Goal: Task Accomplishment & Management: Complete application form

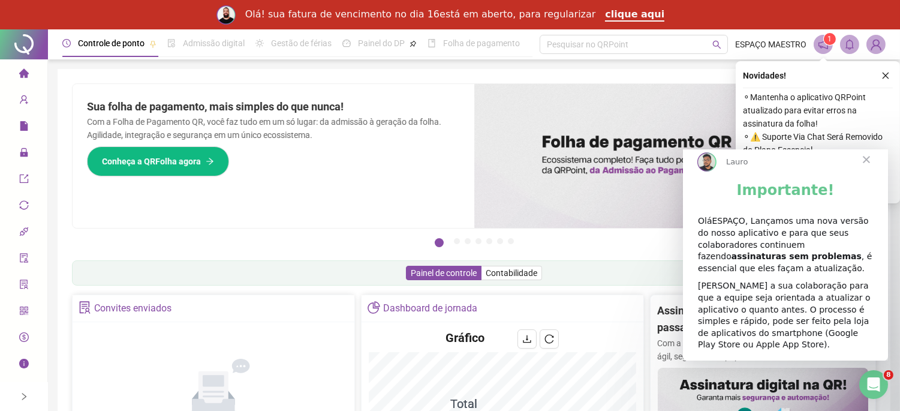
click at [862, 167] on span "Fechar" at bounding box center [865, 159] width 43 height 43
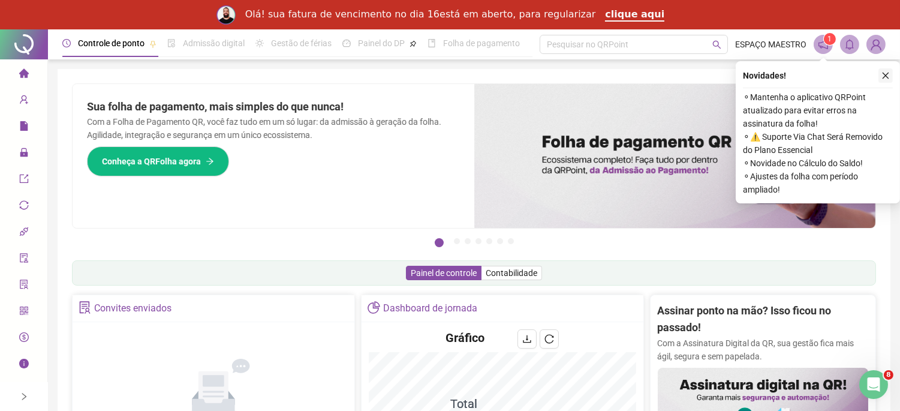
click at [883, 72] on icon "close" at bounding box center [885, 75] width 8 height 8
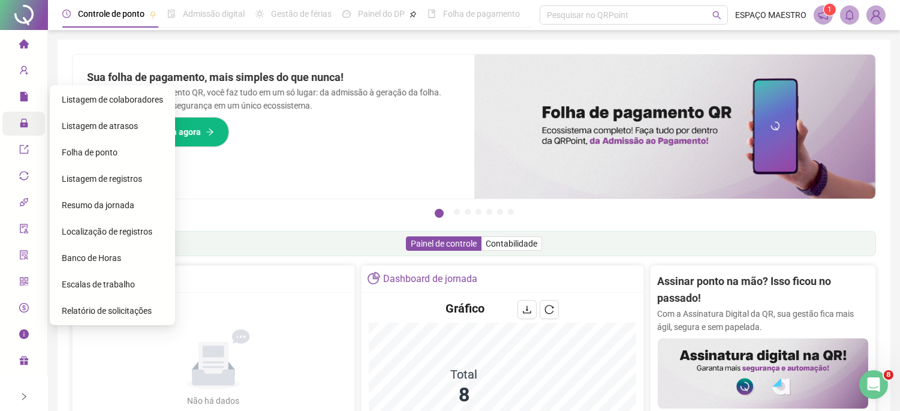
click at [25, 128] on icon "lock" at bounding box center [24, 123] width 10 height 10
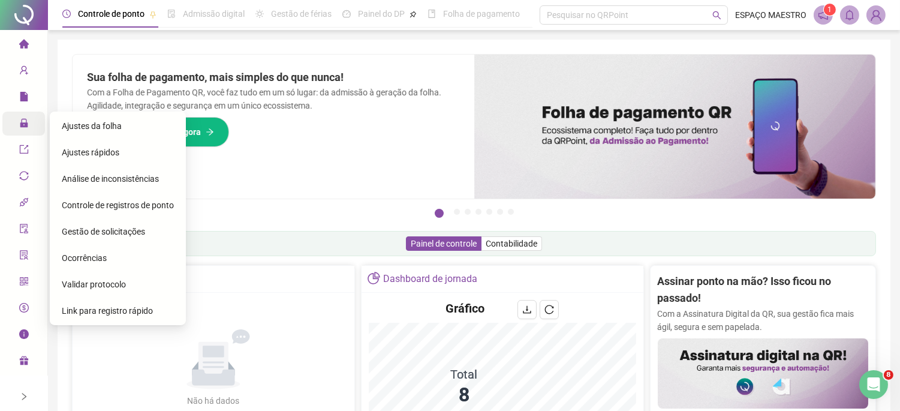
click at [110, 123] on span "Ajustes da folha" at bounding box center [92, 126] width 60 height 10
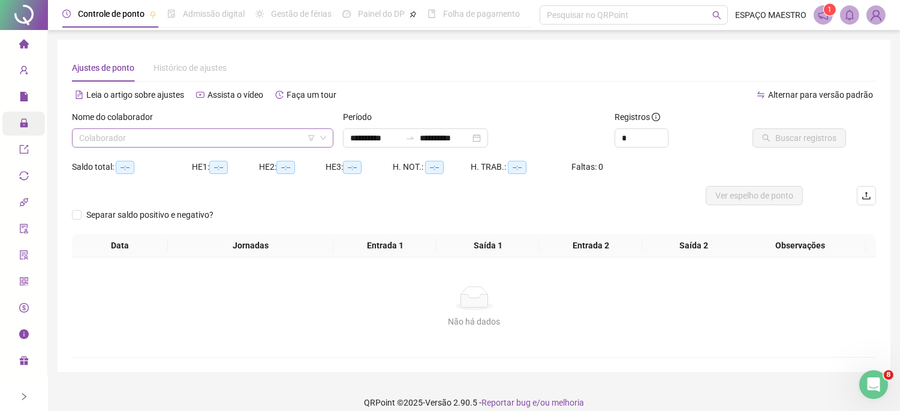
click at [319, 137] on span at bounding box center [202, 138] width 247 height 18
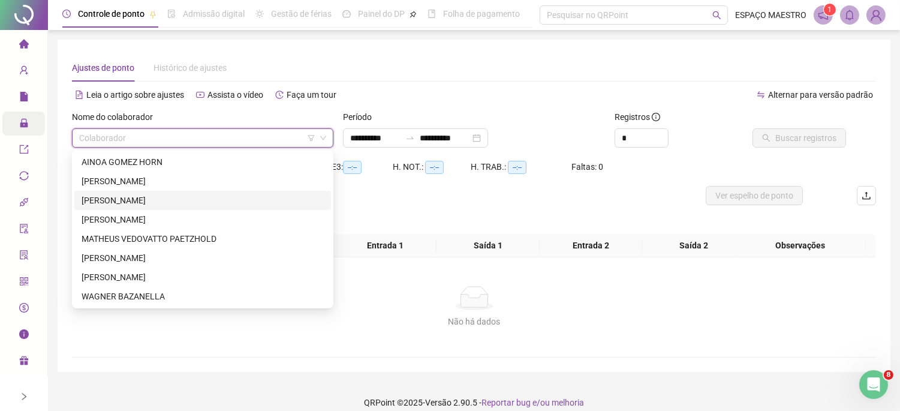
click at [141, 199] on div "[PERSON_NAME]" at bounding box center [203, 200] width 242 height 13
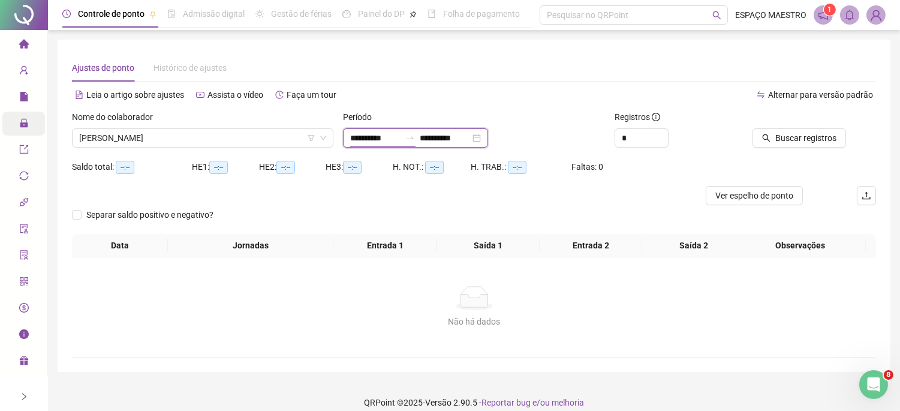
click at [397, 140] on input "**********" at bounding box center [375, 137] width 50 height 13
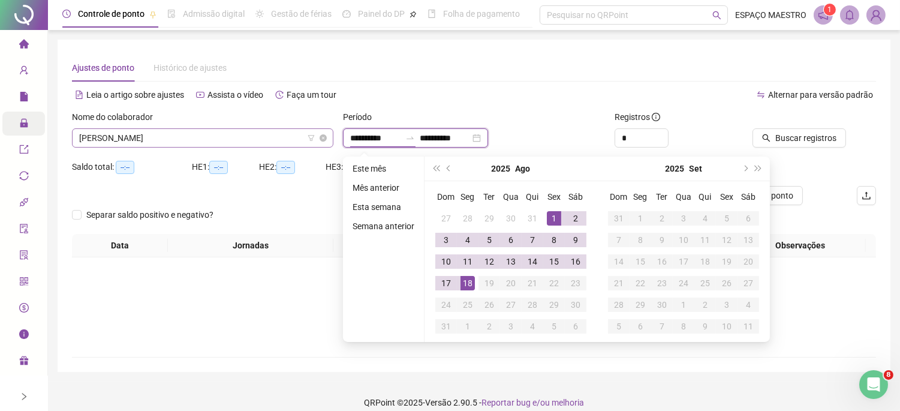
drag, startPoint x: 396, startPoint y: 139, endPoint x: 327, endPoint y: 138, distance: 68.3
click at [328, 138] on div "**********" at bounding box center [473, 133] width 813 height 47
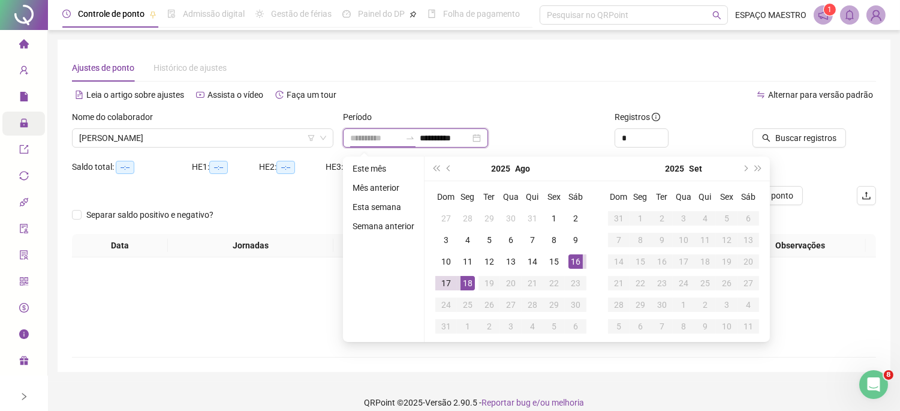
type input "**********"
click at [576, 262] on div "16" at bounding box center [575, 261] width 14 height 14
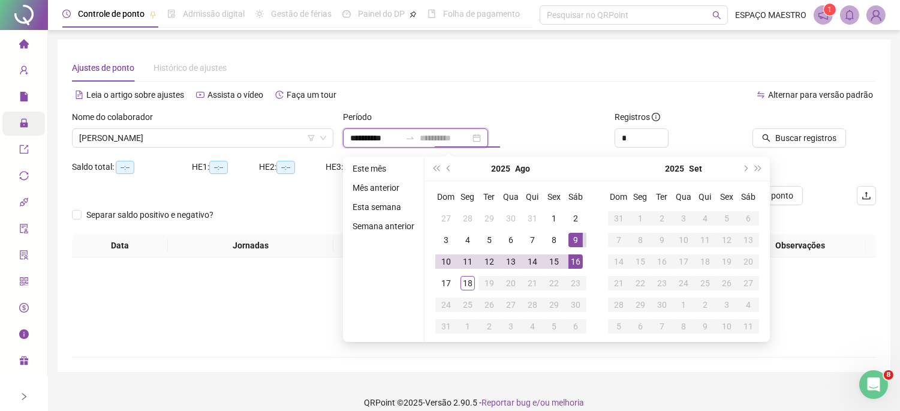
type input "**********"
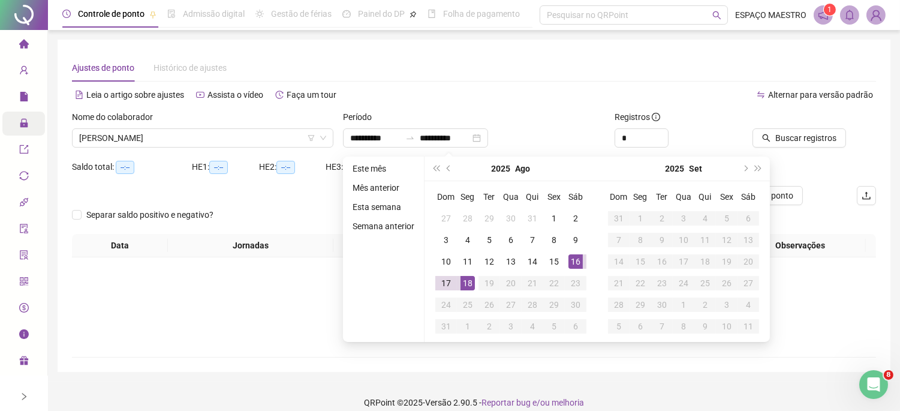
click at [553, 119] on div "Período" at bounding box center [473, 119] width 261 height 18
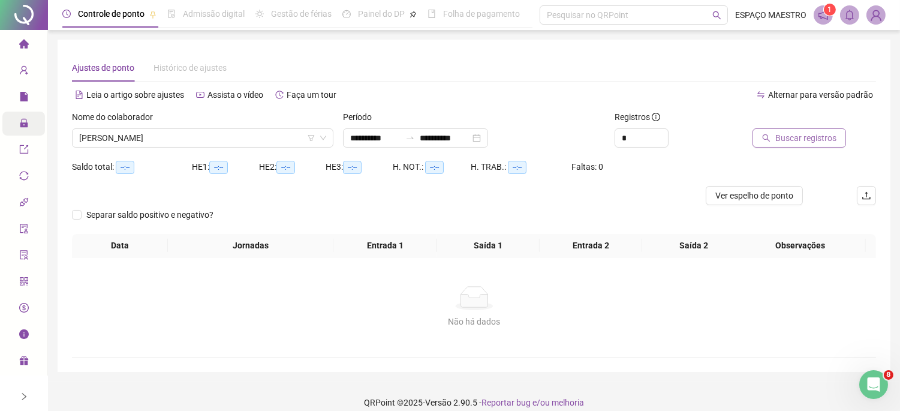
click at [800, 135] on span "Buscar registros" at bounding box center [805, 137] width 61 height 13
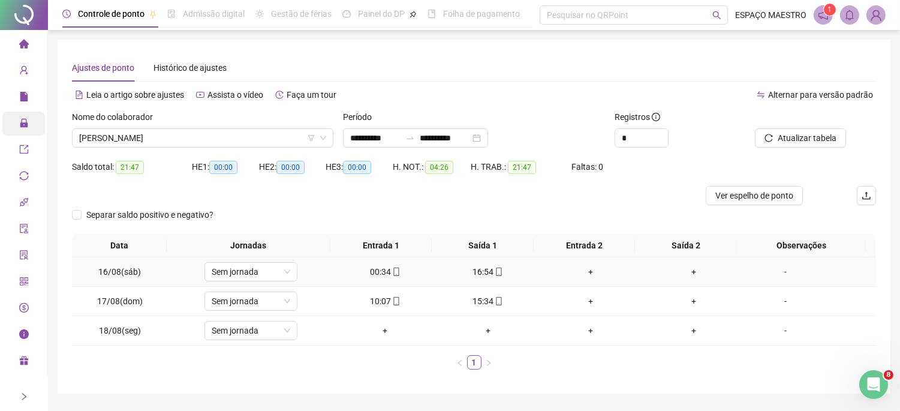
click at [376, 268] on div "00:34" at bounding box center [384, 271] width 93 height 13
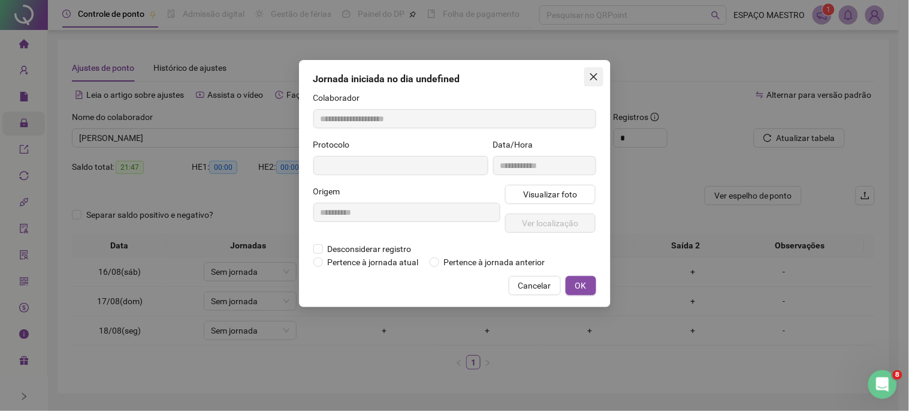
click at [594, 73] on icon "close" at bounding box center [594, 77] width 10 height 10
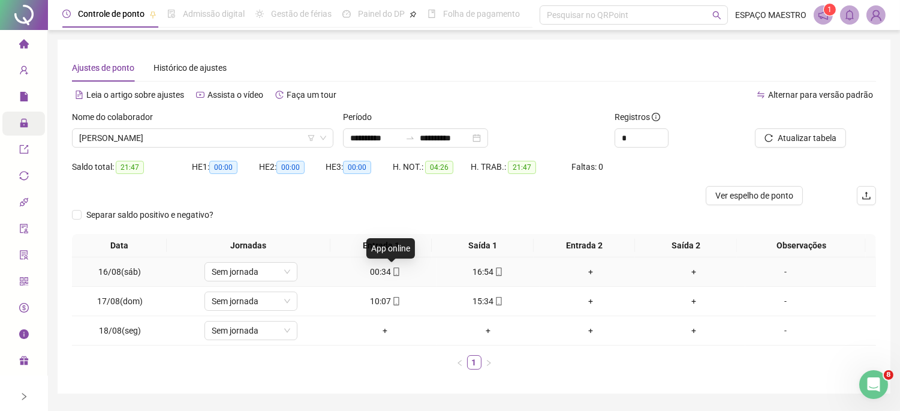
click at [394, 271] on icon "mobile" at bounding box center [395, 271] width 5 height 8
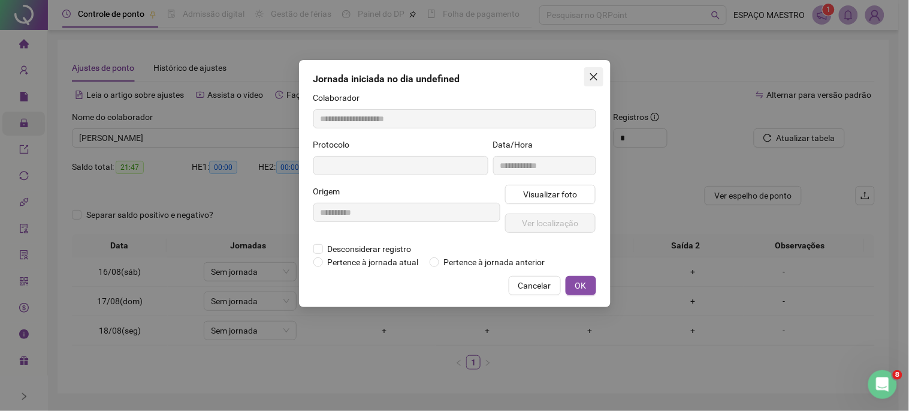
type input "**********"
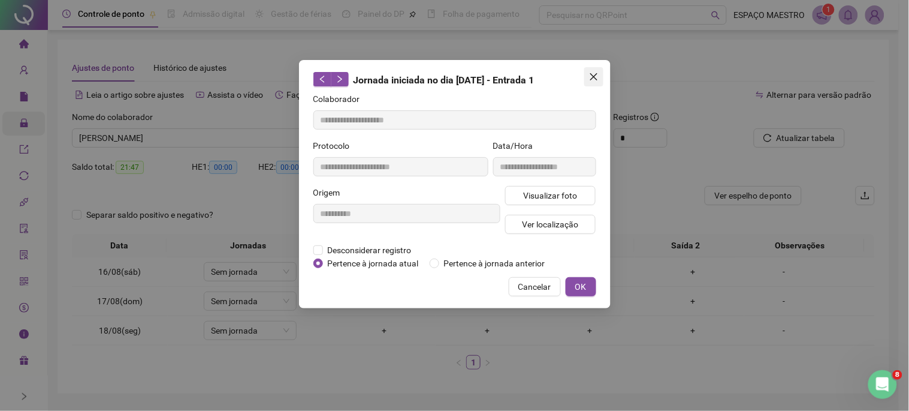
click at [592, 76] on icon "close" at bounding box center [593, 76] width 7 height 7
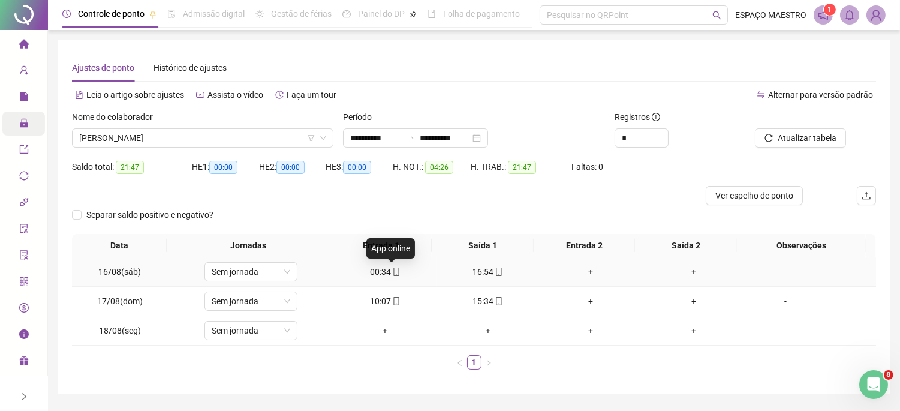
click at [392, 271] on icon "mobile" at bounding box center [396, 271] width 8 height 8
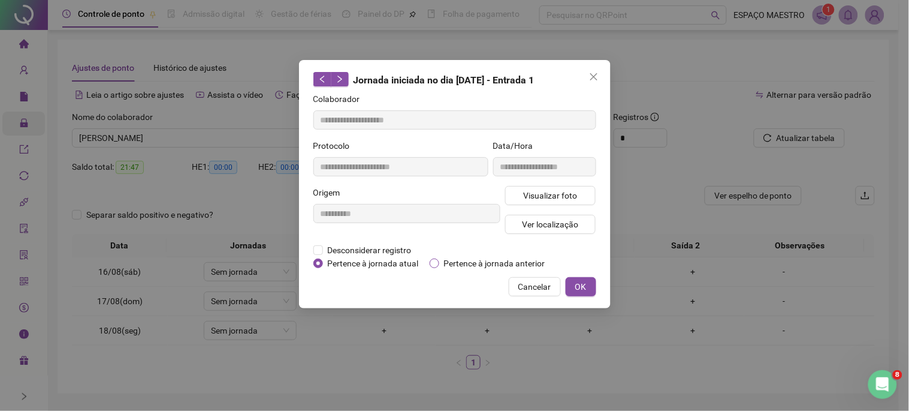
click at [446, 258] on span "Pertence à jornada anterior" at bounding box center [494, 262] width 111 height 13
click at [590, 286] on button "OK" at bounding box center [581, 286] width 31 height 19
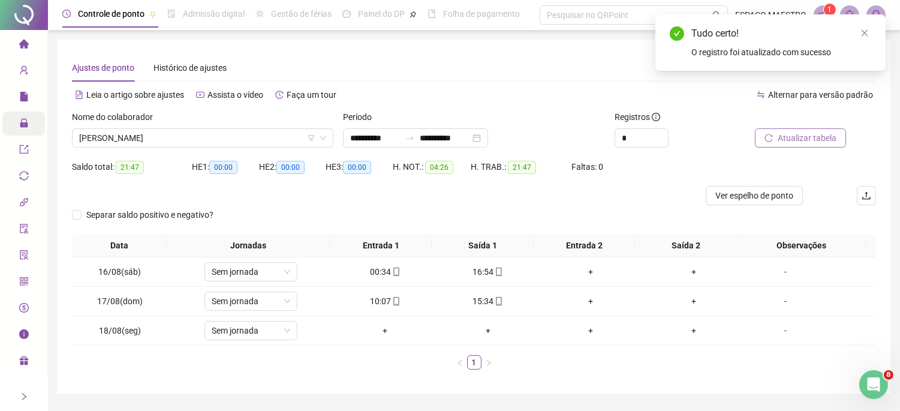
click at [804, 135] on span "Atualizar tabela" at bounding box center [806, 137] width 59 height 13
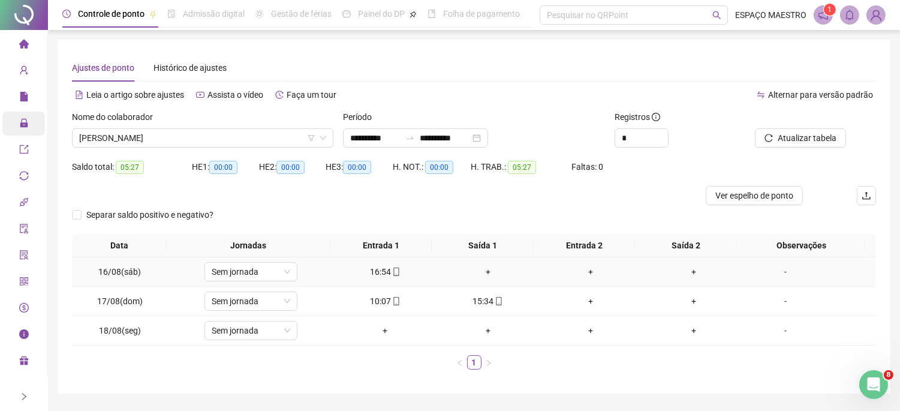
click at [484, 271] on div "+" at bounding box center [487, 271] width 93 height 13
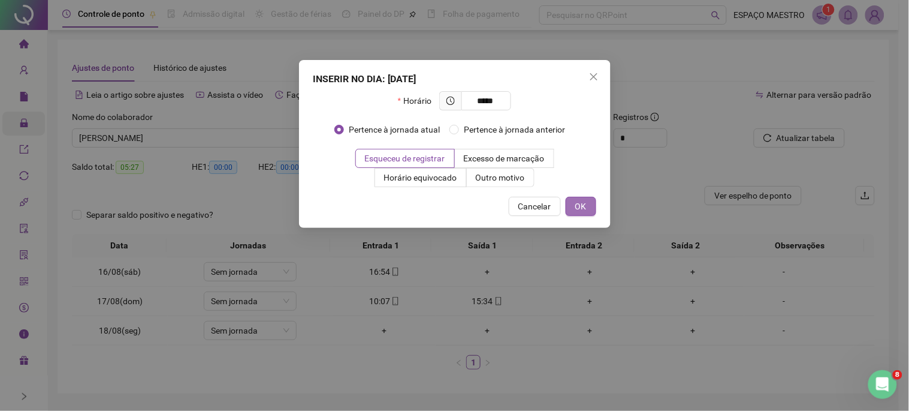
type input "*****"
click at [588, 204] on button "OK" at bounding box center [581, 206] width 31 height 19
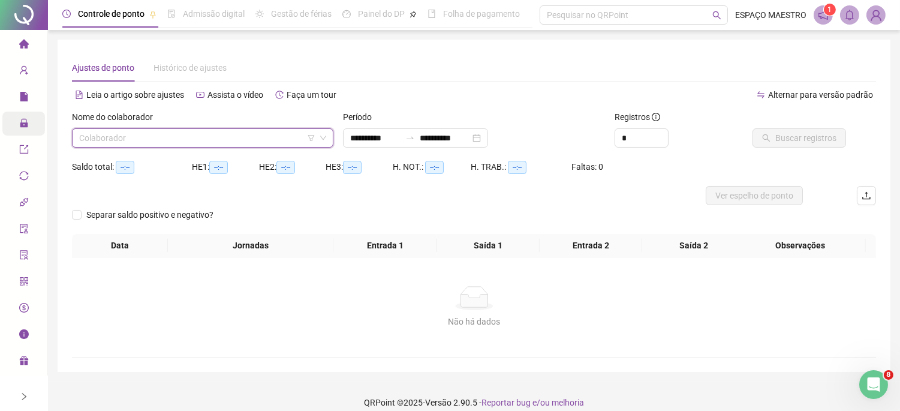
click at [320, 137] on icon "down" at bounding box center [322, 137] width 7 height 7
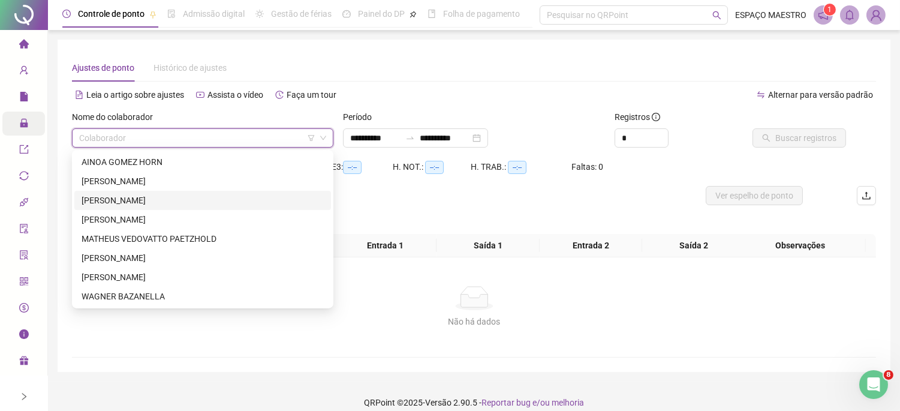
click at [130, 132] on input "search" at bounding box center [197, 138] width 236 height 18
click at [152, 182] on div "[PERSON_NAME]" at bounding box center [203, 180] width 242 height 13
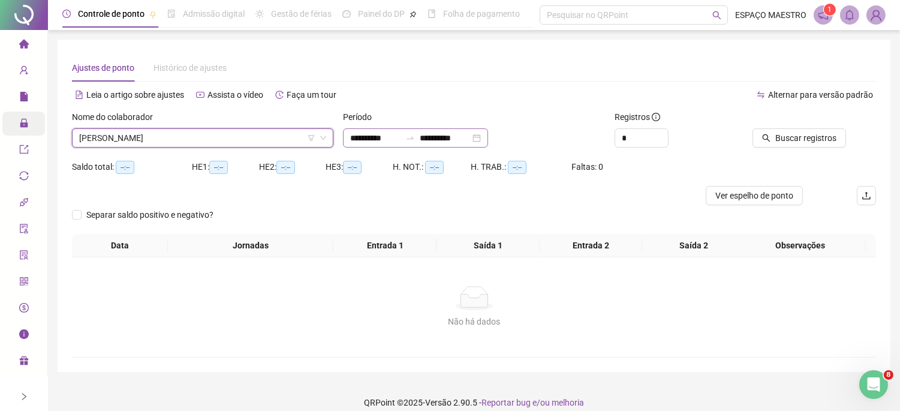
click at [488, 136] on div "**********" at bounding box center [415, 137] width 145 height 19
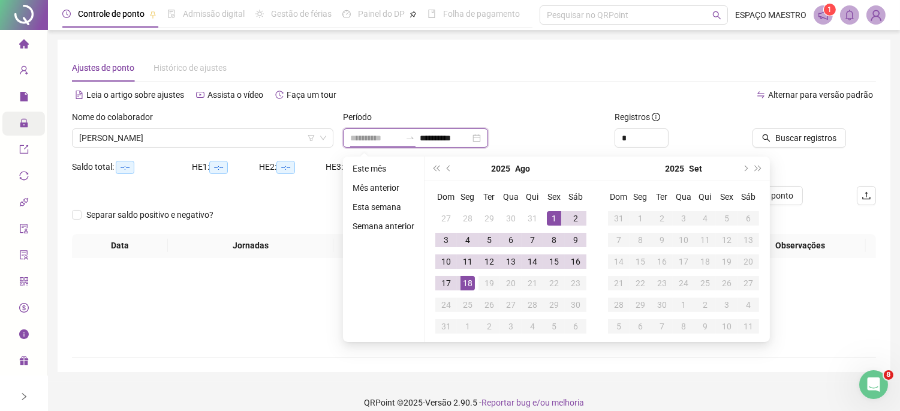
type input "**********"
click at [551, 217] on div "1" at bounding box center [554, 218] width 14 height 14
type input "**********"
click at [538, 128] on div "**********" at bounding box center [473, 137] width 261 height 19
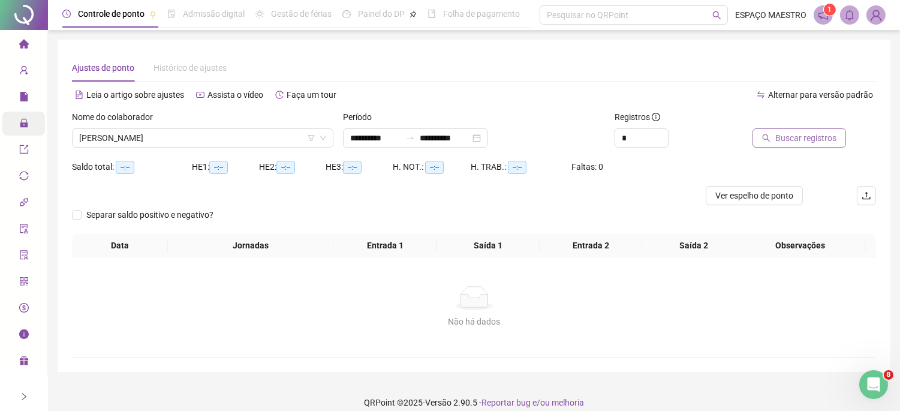
click at [818, 136] on span "Buscar registros" at bounding box center [805, 137] width 61 height 13
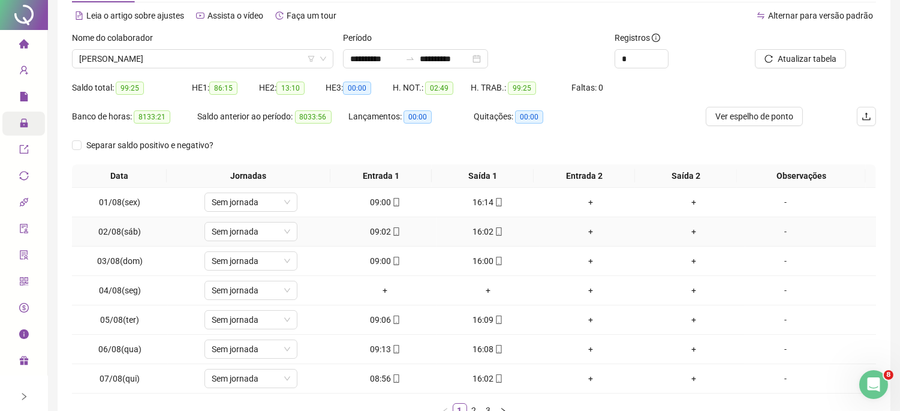
scroll to position [111, 0]
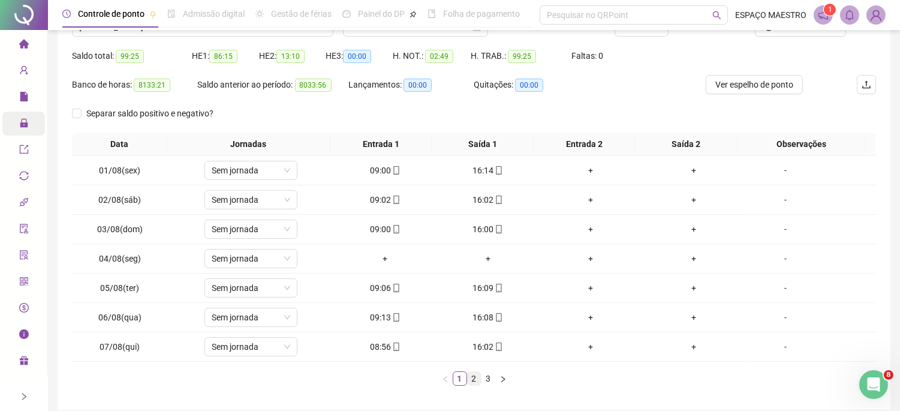
click at [476, 379] on link "2" at bounding box center [473, 378] width 13 height 13
click at [488, 380] on link "3" at bounding box center [488, 378] width 13 height 13
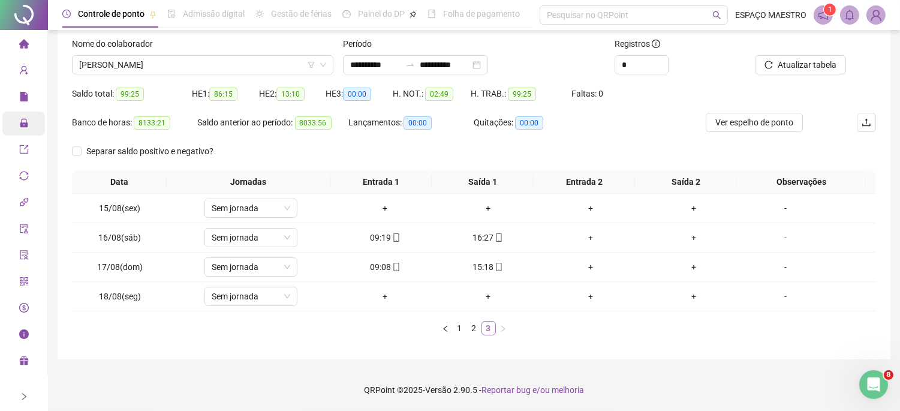
scroll to position [73, 0]
click at [476, 327] on link "2" at bounding box center [473, 327] width 13 height 13
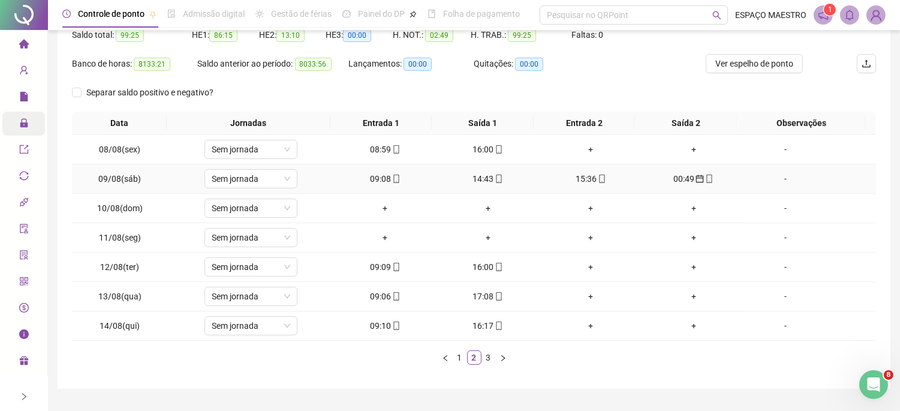
scroll to position [161, 0]
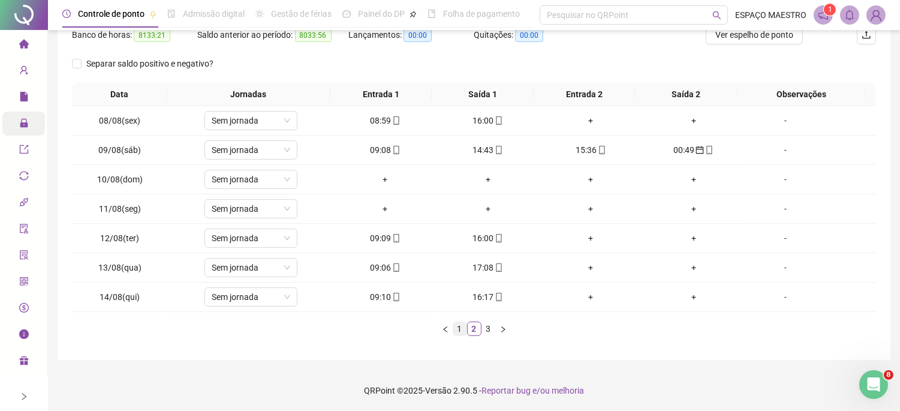
click at [455, 331] on link "1" at bounding box center [459, 328] width 13 height 13
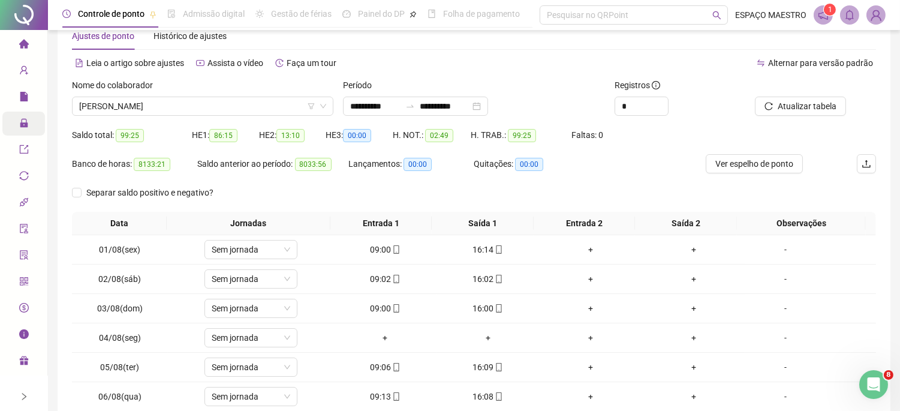
scroll to position [0, 0]
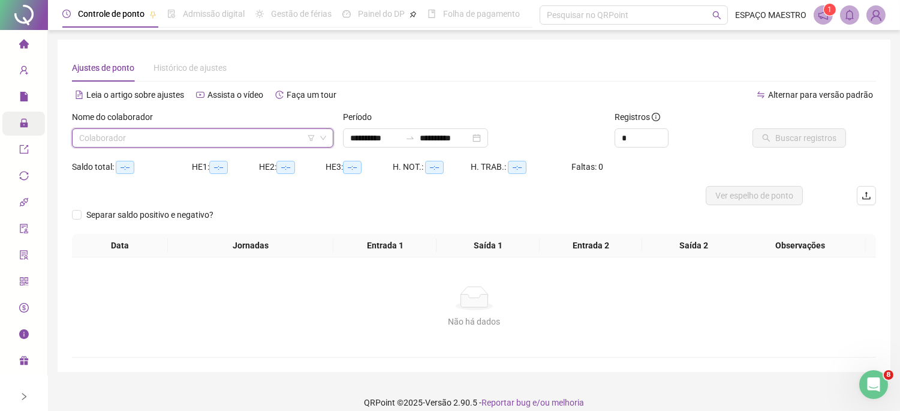
click at [324, 140] on icon "down" at bounding box center [322, 137] width 7 height 7
click at [325, 133] on span at bounding box center [202, 138] width 247 height 18
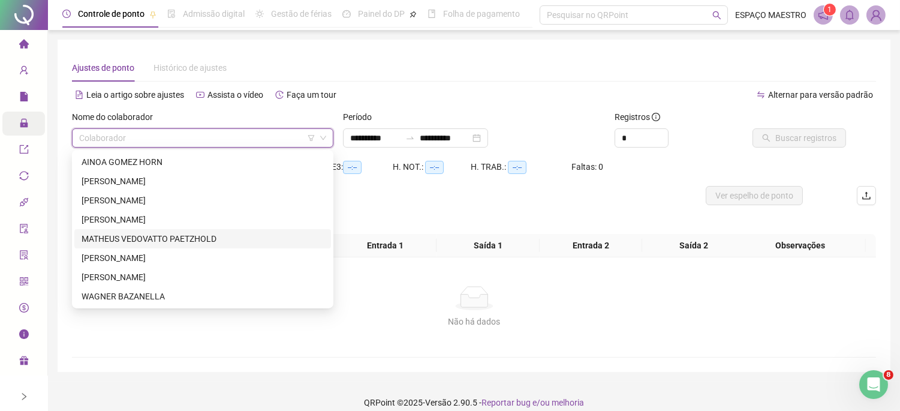
click at [139, 238] on div "MATHEUS VEDOVATTO PAETZHOLD" at bounding box center [203, 238] width 242 height 13
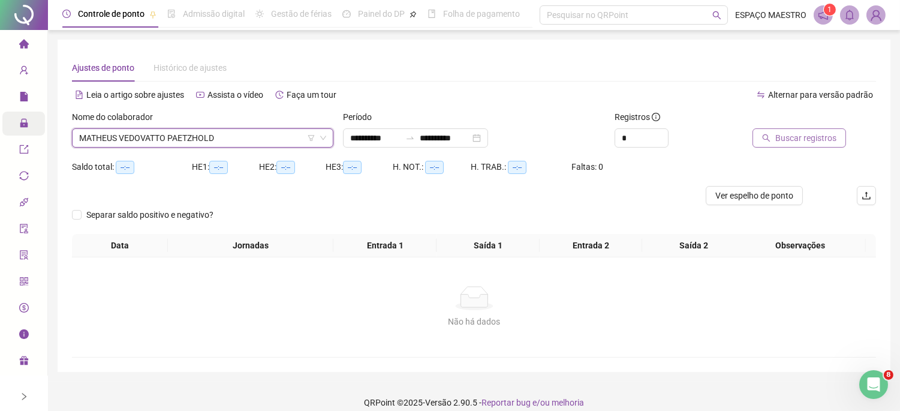
click at [804, 137] on span "Buscar registros" at bounding box center [805, 137] width 61 height 13
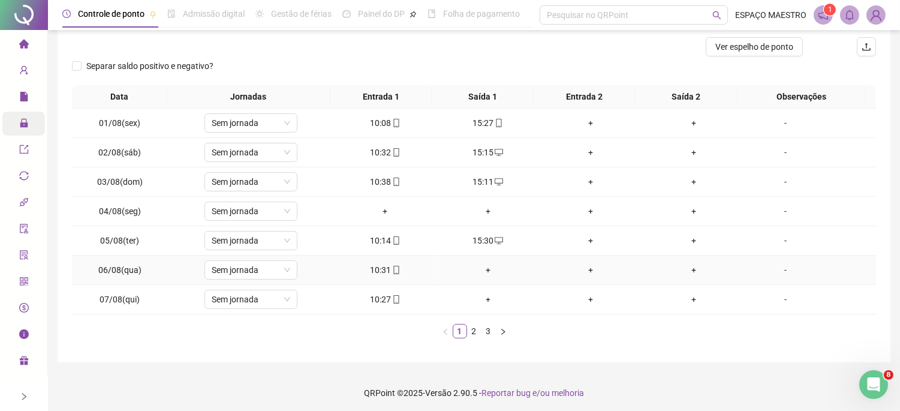
scroll to position [152, 0]
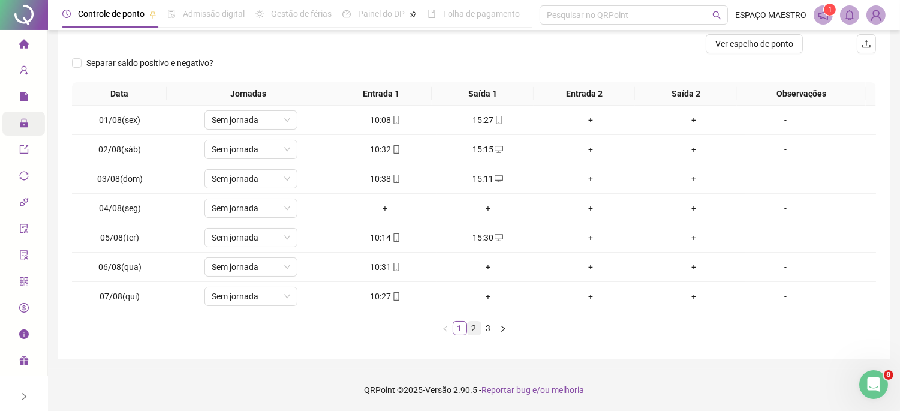
click at [472, 331] on link "2" at bounding box center [473, 327] width 13 height 13
click at [493, 328] on link "3" at bounding box center [488, 327] width 13 height 13
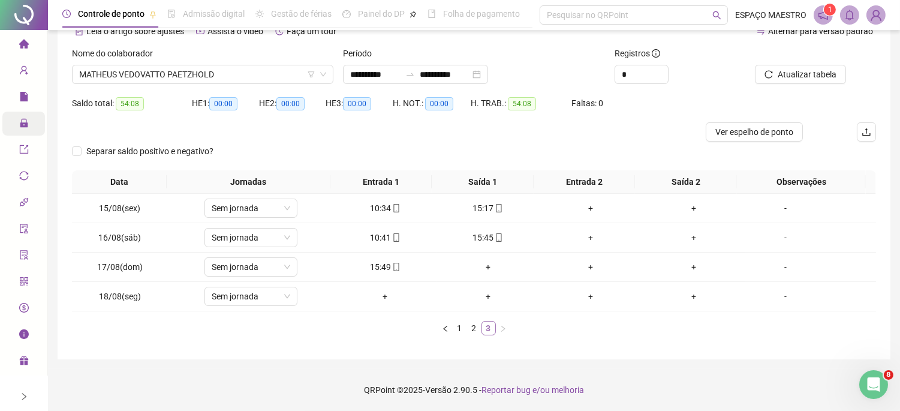
scroll to position [63, 0]
click at [460, 328] on link "1" at bounding box center [459, 328] width 13 height 13
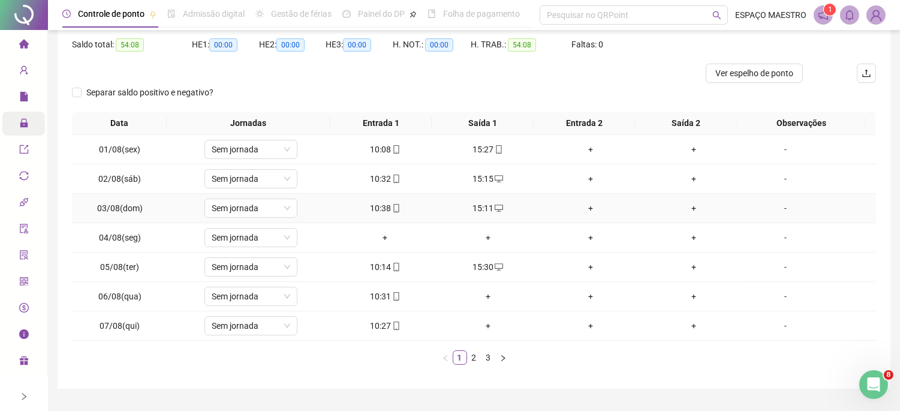
scroll to position [152, 0]
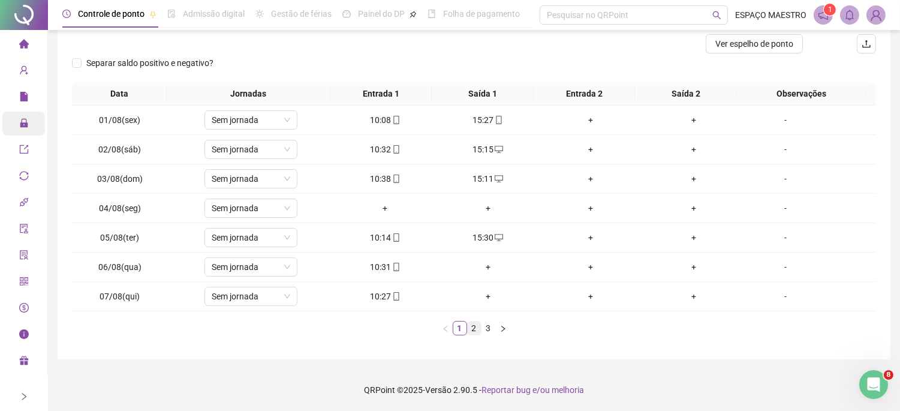
click at [470, 328] on link "2" at bounding box center [473, 327] width 13 height 13
click at [488, 328] on link "3" at bounding box center [488, 327] width 13 height 13
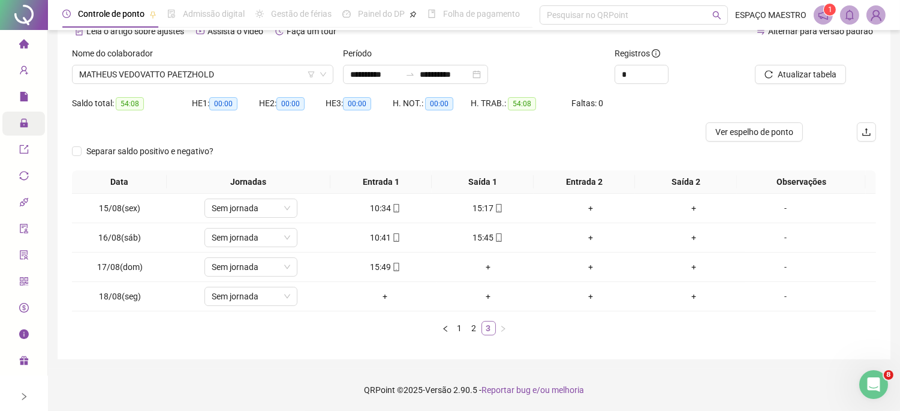
scroll to position [63, 0]
click at [482, 262] on div "+" at bounding box center [487, 267] width 93 height 13
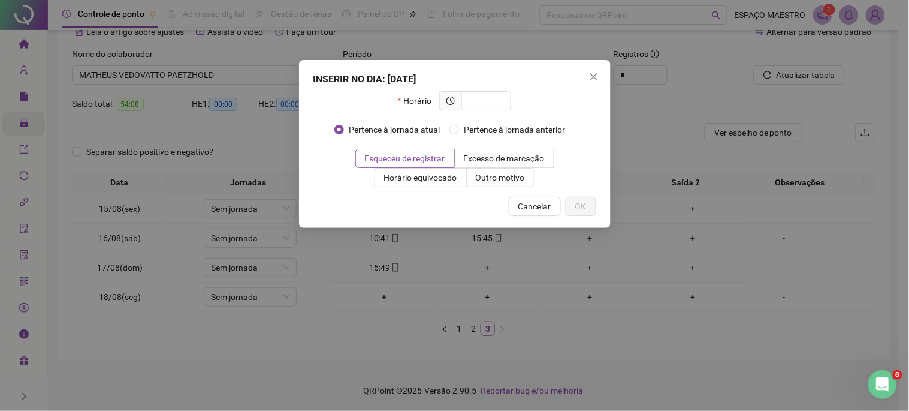
click at [594, 75] on icon "close" at bounding box center [594, 77] width 10 height 10
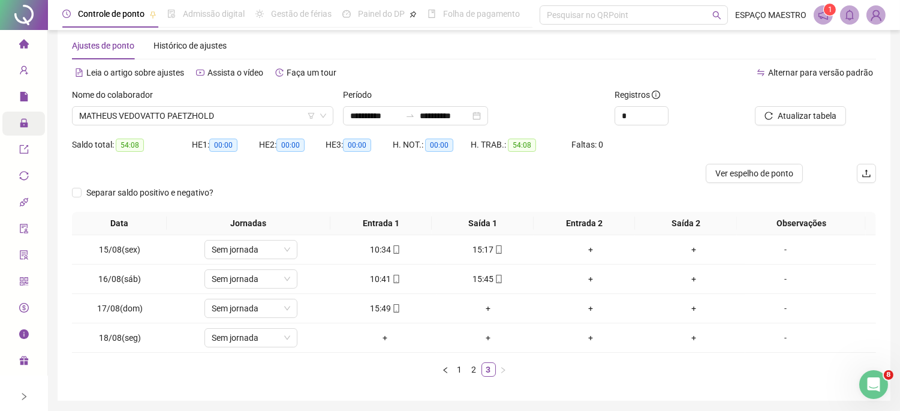
scroll to position [0, 0]
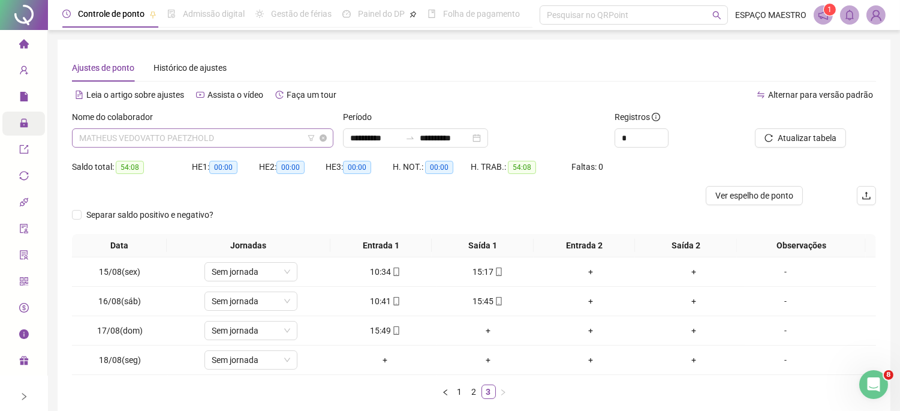
click at [271, 139] on span "MATHEUS VEDOVATTO PAETZHOLD" at bounding box center [202, 138] width 247 height 18
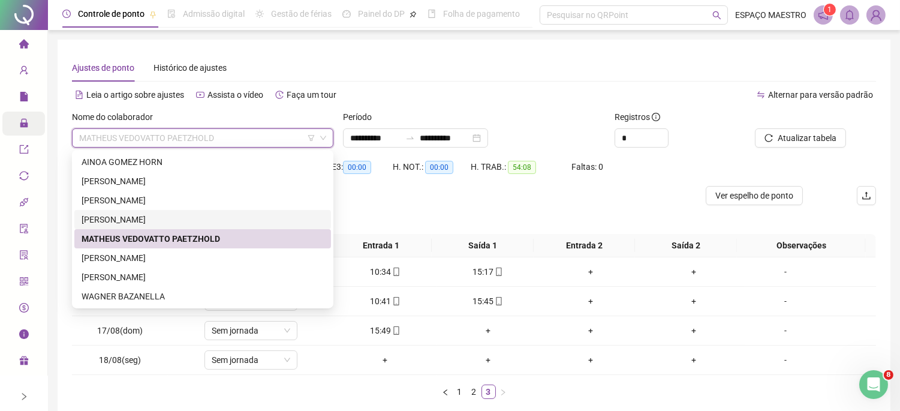
click at [141, 218] on div "[PERSON_NAME]" at bounding box center [203, 219] width 242 height 13
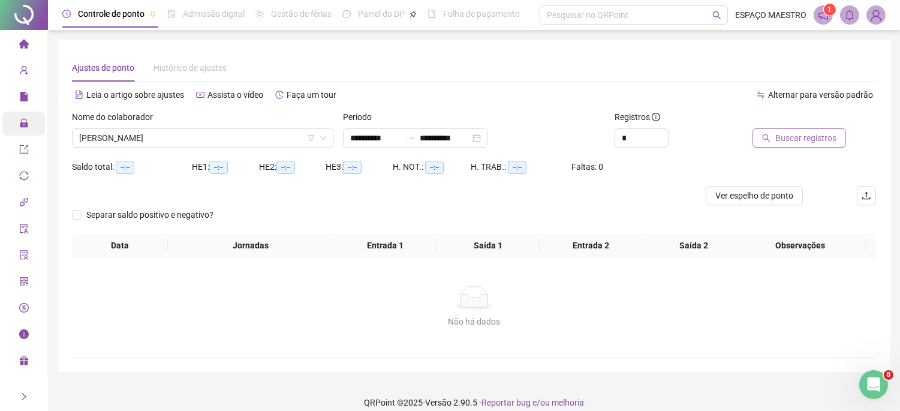
click at [780, 138] on span "Buscar registros" at bounding box center [805, 137] width 61 height 13
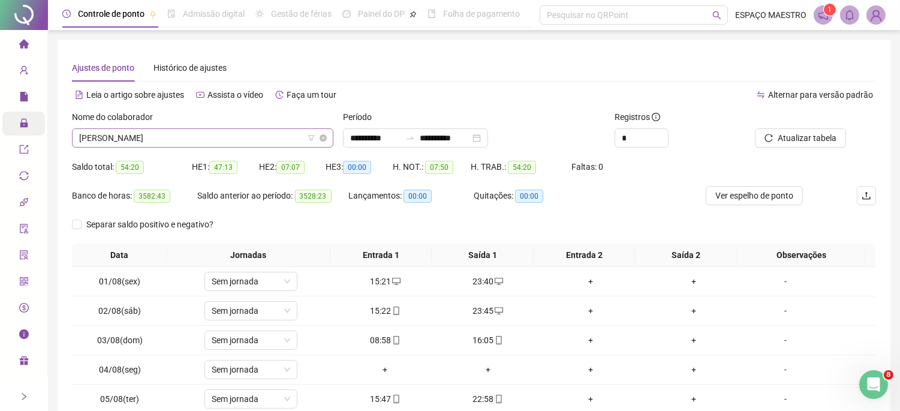
click at [328, 134] on div "[PERSON_NAME]" at bounding box center [202, 137] width 261 height 19
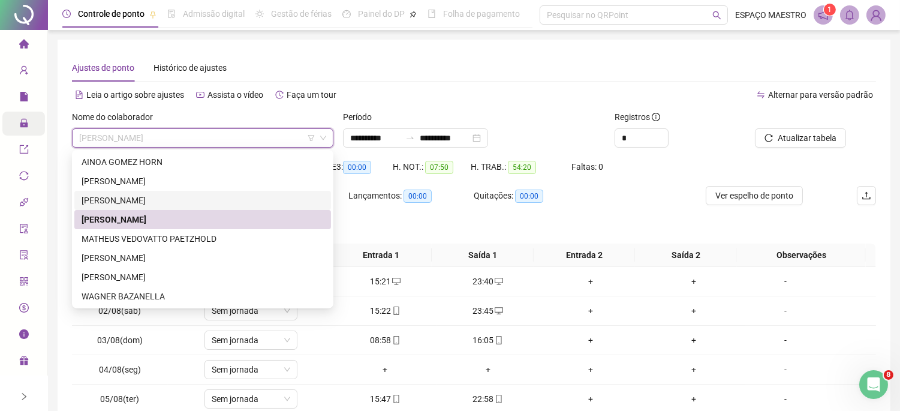
click at [138, 201] on div "[PERSON_NAME]" at bounding box center [203, 200] width 242 height 13
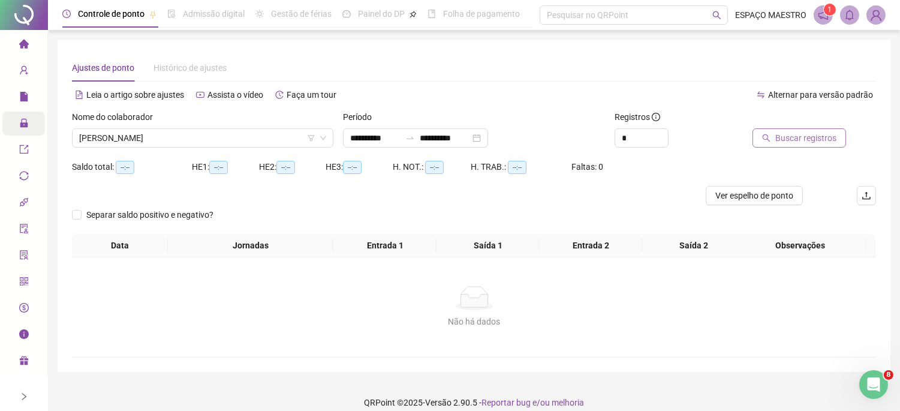
click at [805, 138] on span "Buscar registros" at bounding box center [805, 137] width 61 height 13
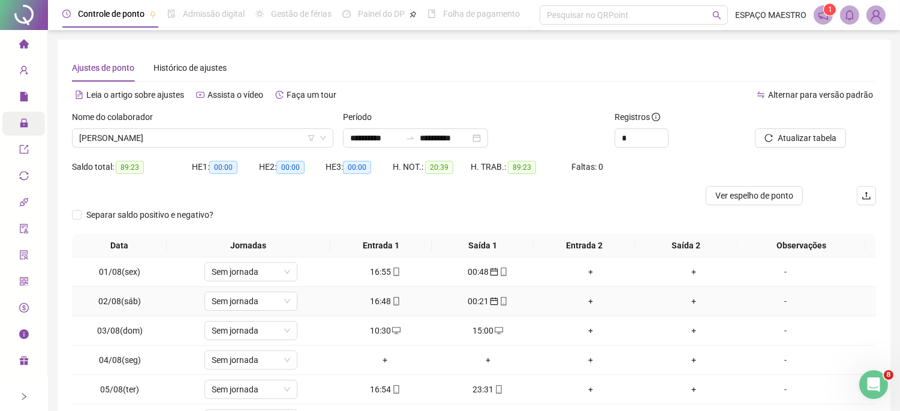
scroll to position [111, 0]
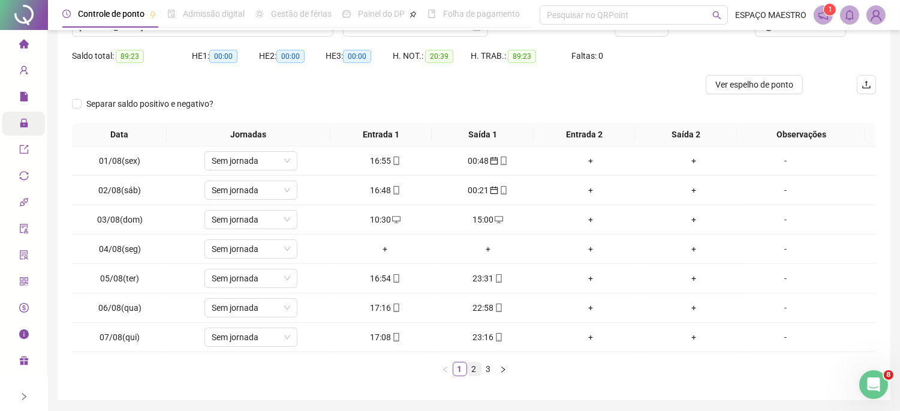
click at [475, 369] on link "2" at bounding box center [473, 368] width 13 height 13
click at [457, 369] on link "1" at bounding box center [459, 368] width 13 height 13
click at [471, 369] on link "2" at bounding box center [473, 368] width 13 height 13
click at [369, 190] on div "00:21" at bounding box center [384, 189] width 93 height 13
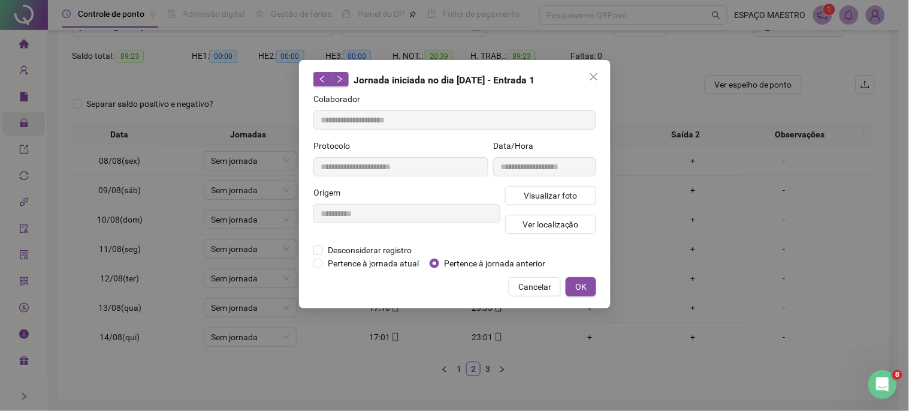
type input "**********"
click at [581, 289] on span "OK" at bounding box center [580, 286] width 11 height 13
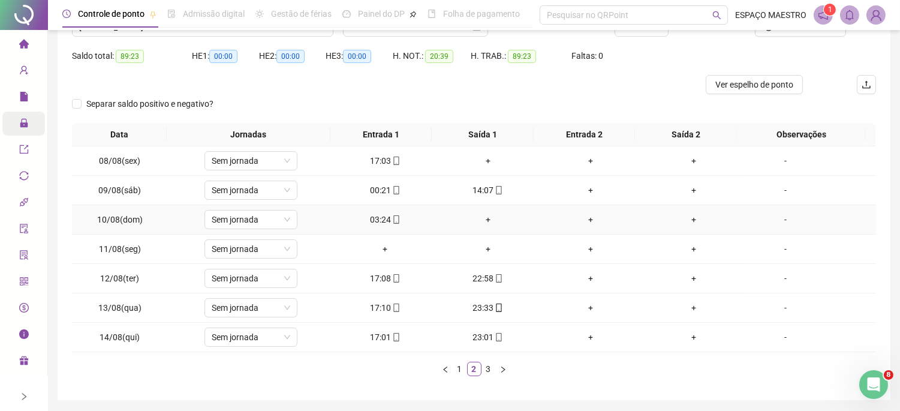
click at [376, 220] on div "03:24" at bounding box center [384, 219] width 93 height 13
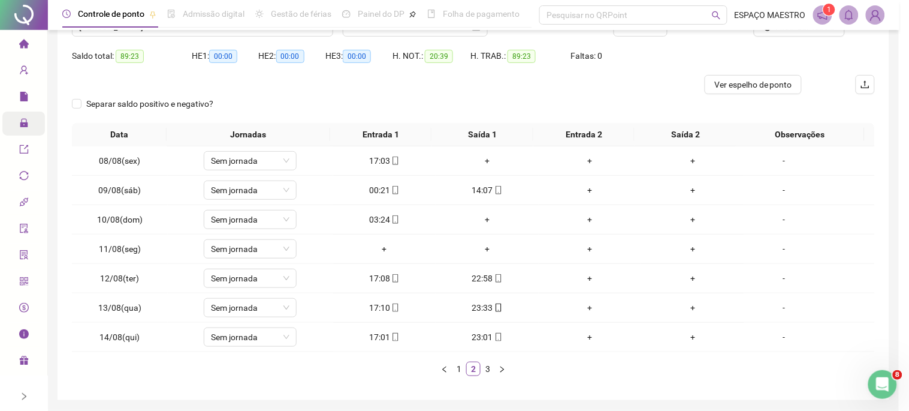
type input "**********"
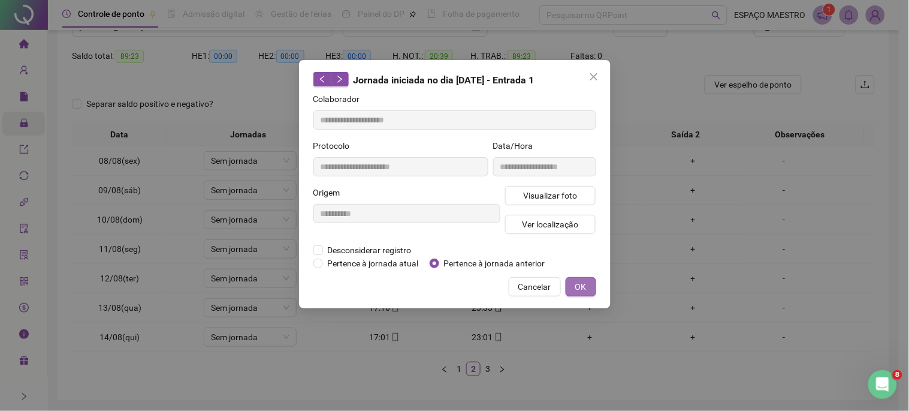
click at [584, 285] on span "OK" at bounding box center [580, 286] width 11 height 13
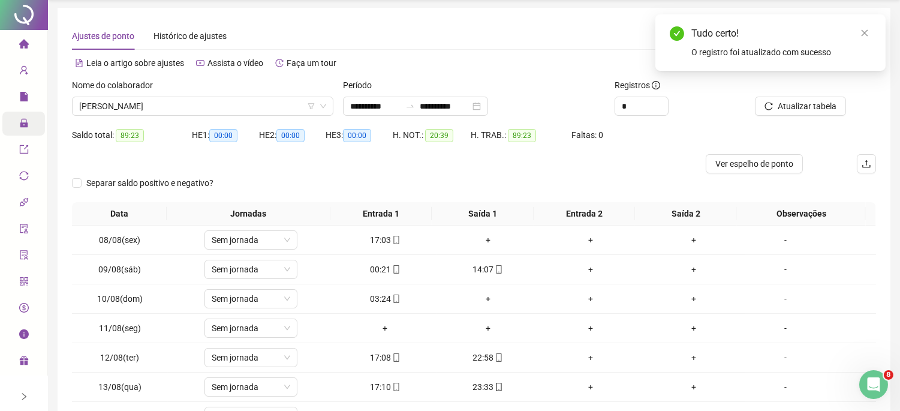
scroll to position [0, 0]
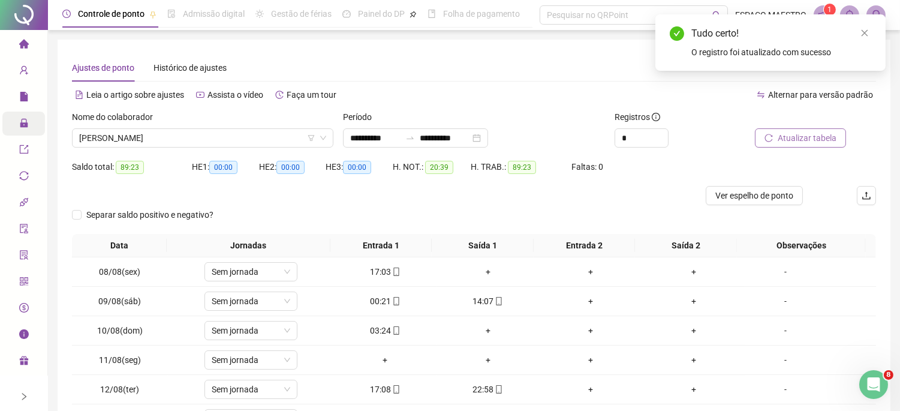
click at [800, 141] on span "Atualizar tabela" at bounding box center [806, 137] width 59 height 13
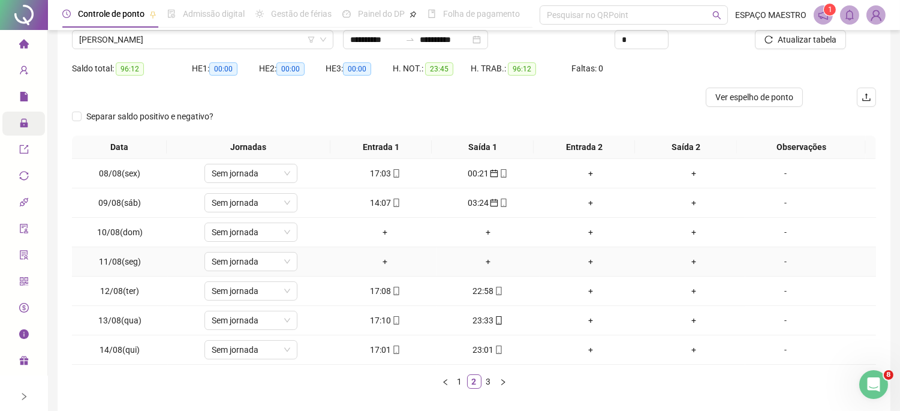
scroll to position [111, 0]
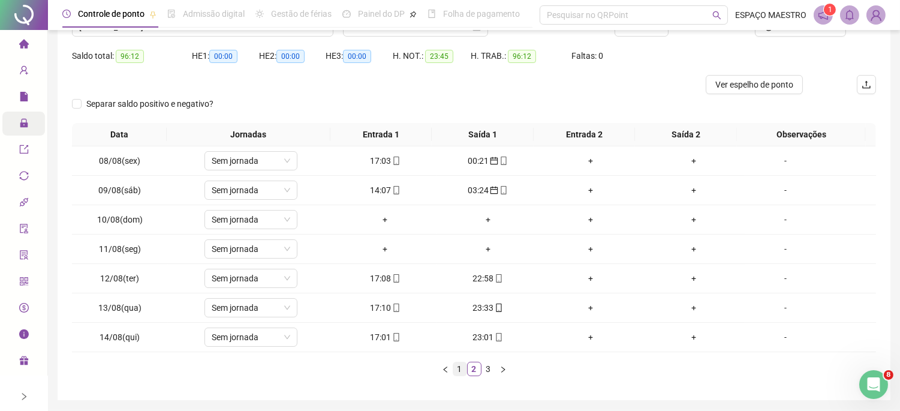
click at [457, 369] on link "1" at bounding box center [459, 368] width 13 height 13
click at [476, 369] on link "2" at bounding box center [473, 368] width 13 height 13
click at [485, 372] on link "3" at bounding box center [488, 368] width 13 height 13
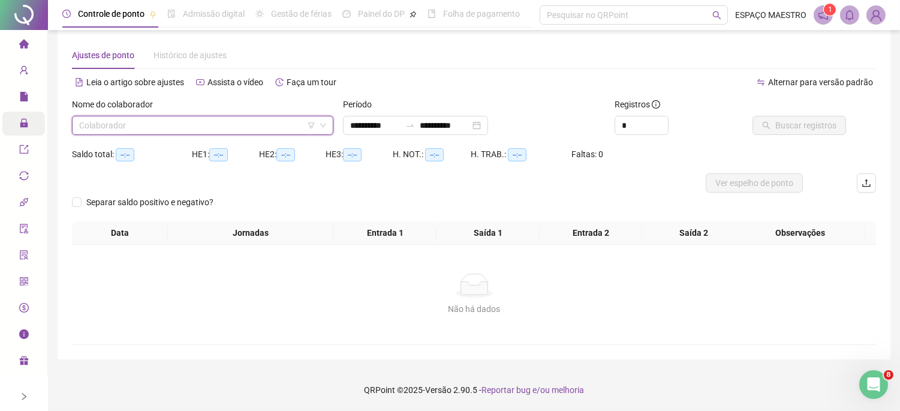
scroll to position [12, 0]
click at [218, 126] on input "search" at bounding box center [197, 126] width 236 height 18
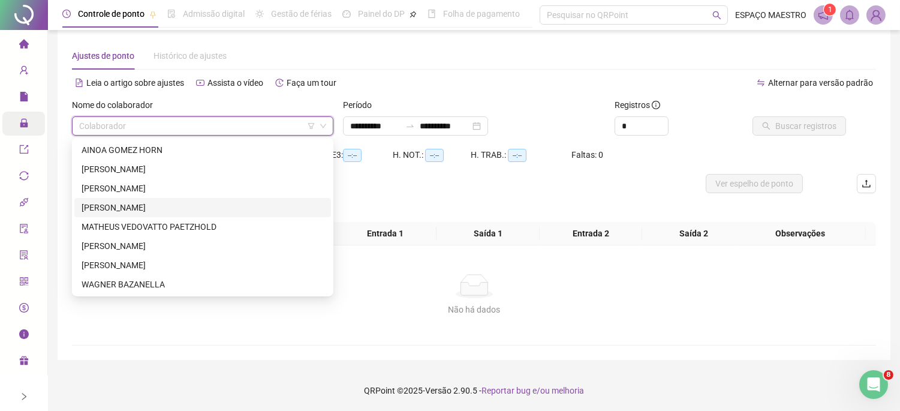
click at [171, 208] on div "[PERSON_NAME]" at bounding box center [203, 207] width 242 height 13
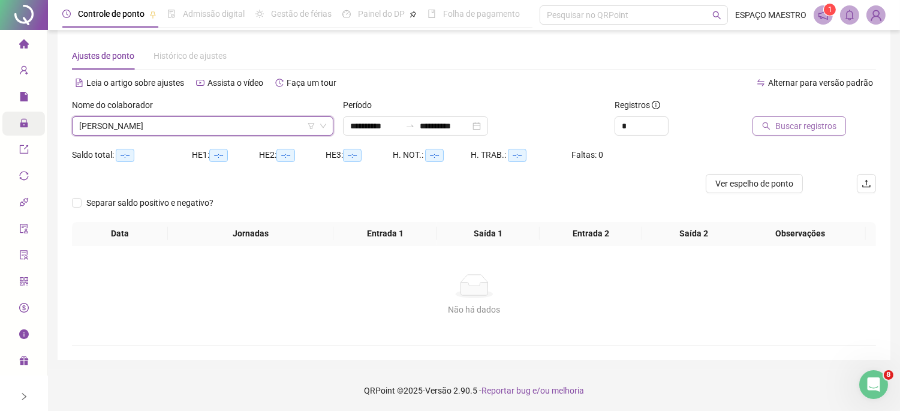
click at [792, 129] on span "Buscar registros" at bounding box center [805, 125] width 61 height 13
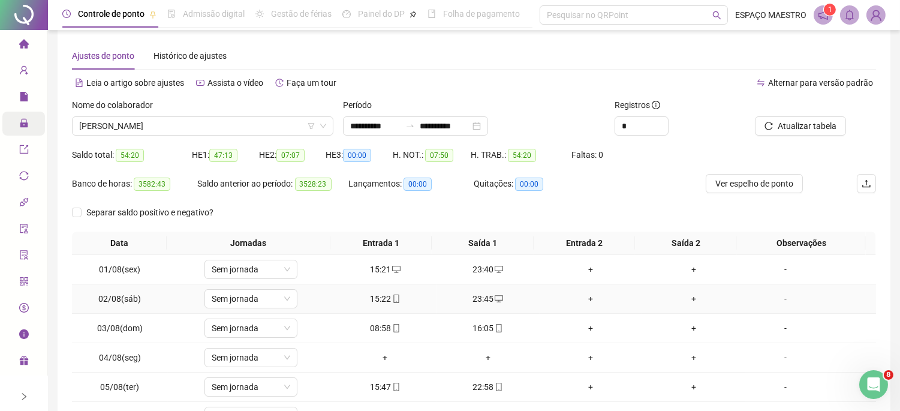
scroll to position [122, 0]
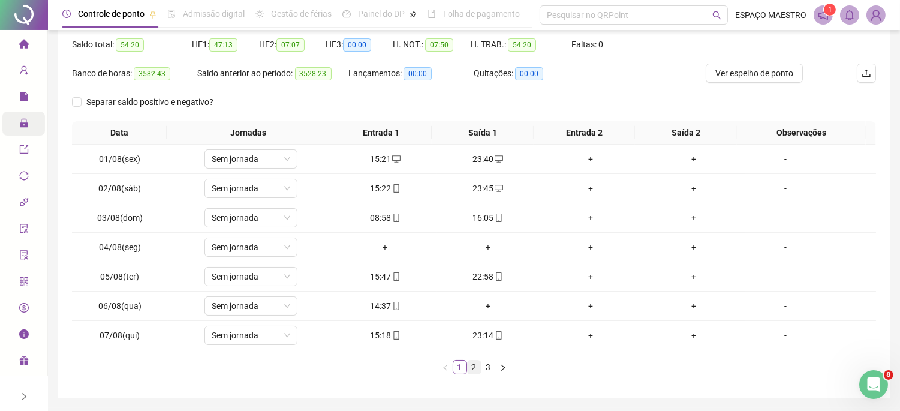
click at [473, 368] on link "2" at bounding box center [473, 366] width 13 height 13
click at [488, 369] on link "3" at bounding box center [488, 366] width 13 height 13
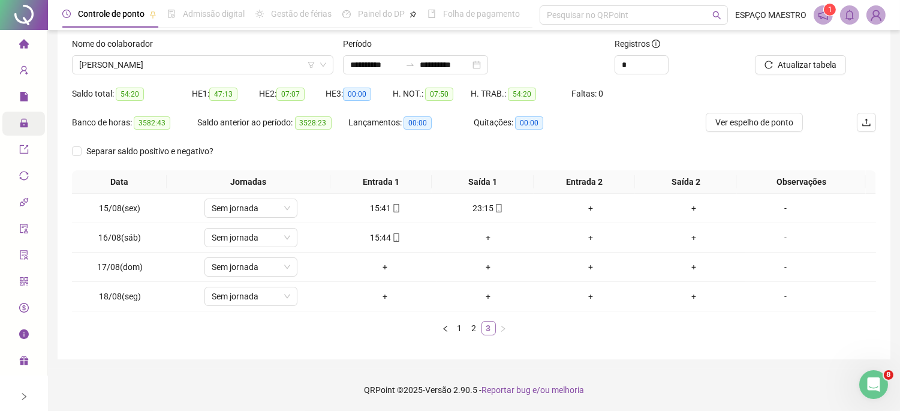
scroll to position [73, 0]
click at [469, 325] on link "2" at bounding box center [473, 327] width 13 height 13
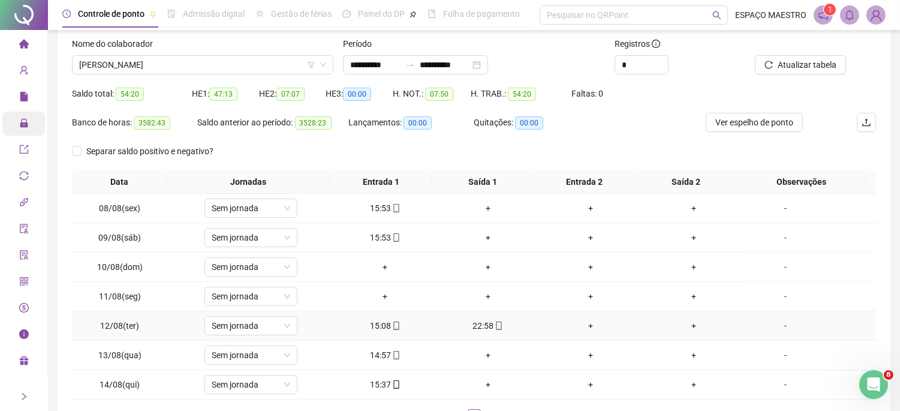
click at [459, 330] on div "22:58" at bounding box center [487, 325] width 93 height 13
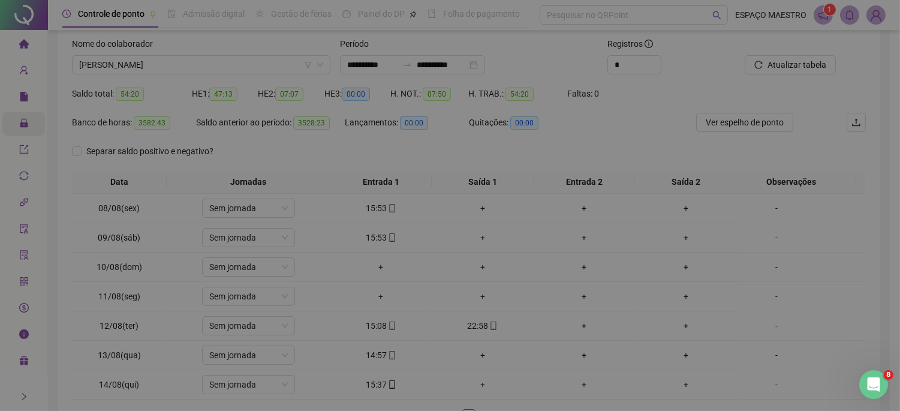
type input "**********"
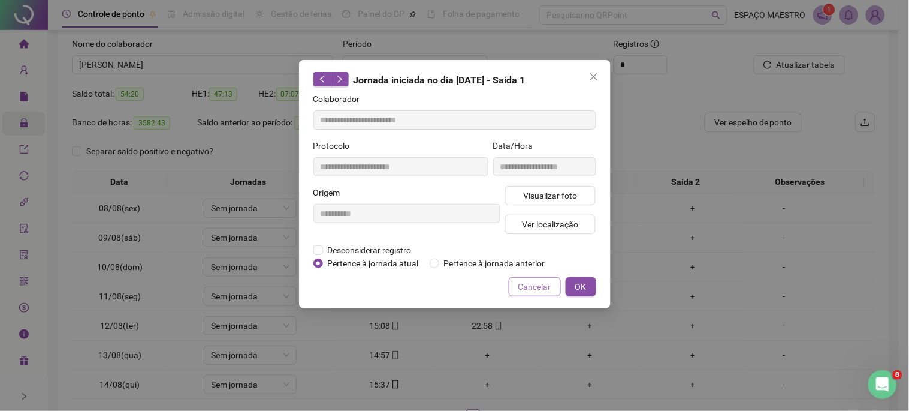
click at [532, 292] on span "Cancelar" at bounding box center [534, 286] width 33 height 13
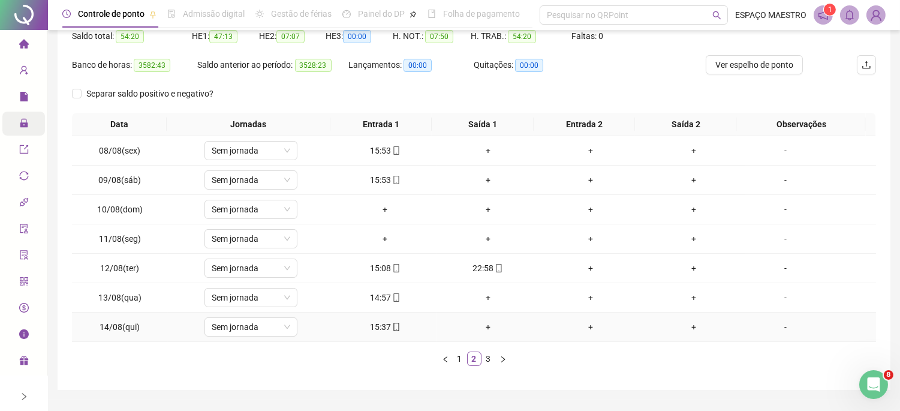
scroll to position [161, 0]
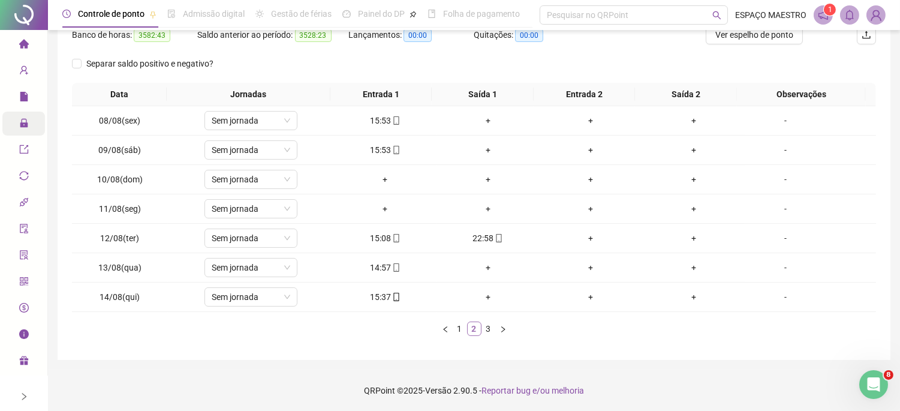
click at [467, 326] on li "2" at bounding box center [474, 328] width 14 height 14
click at [458, 331] on link "1" at bounding box center [459, 328] width 13 height 13
click at [469, 327] on link "2" at bounding box center [473, 328] width 13 height 13
click at [487, 330] on link "3" at bounding box center [488, 328] width 13 height 13
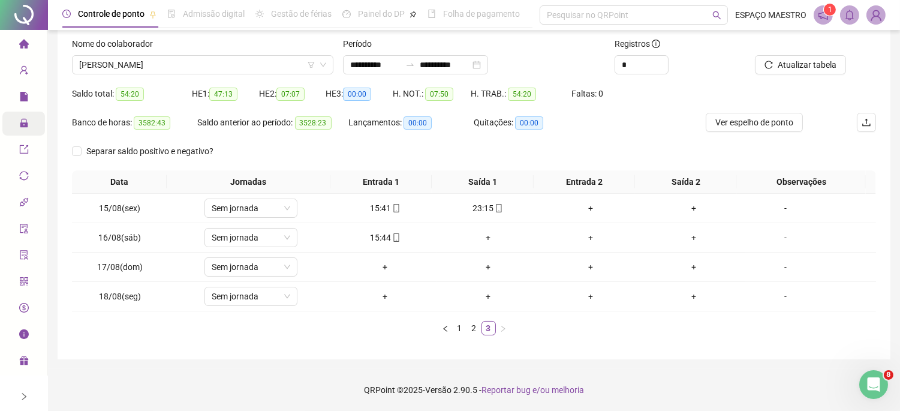
scroll to position [73, 0]
click at [454, 328] on link "1" at bounding box center [459, 327] width 13 height 13
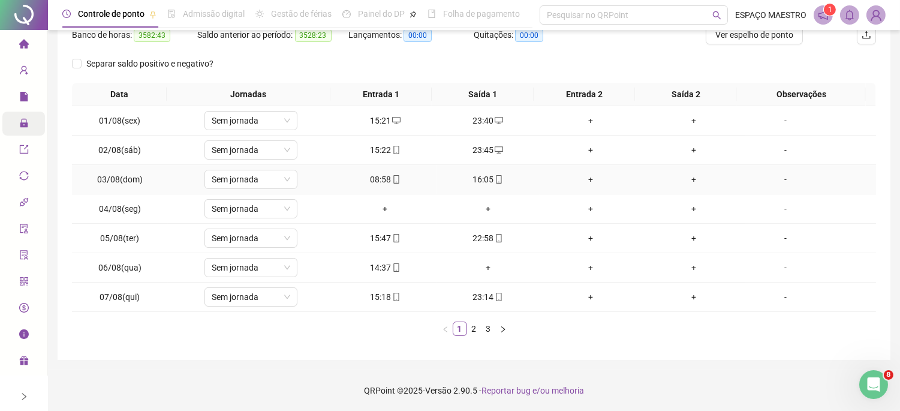
scroll to position [0, 0]
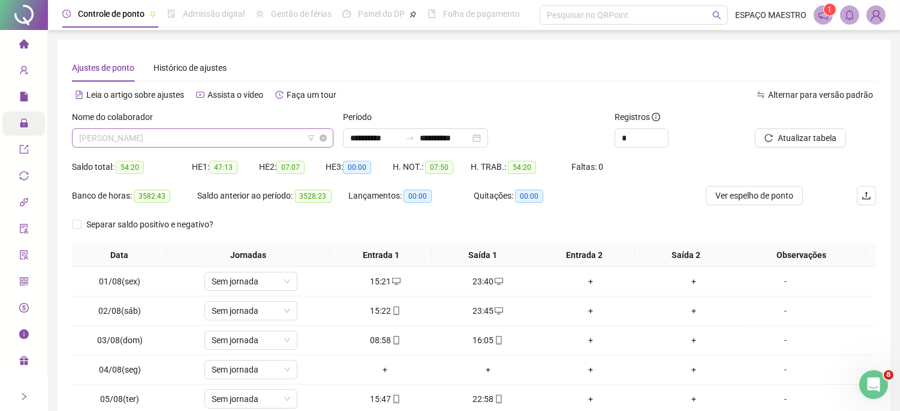
click at [280, 138] on span "[PERSON_NAME]" at bounding box center [202, 138] width 247 height 18
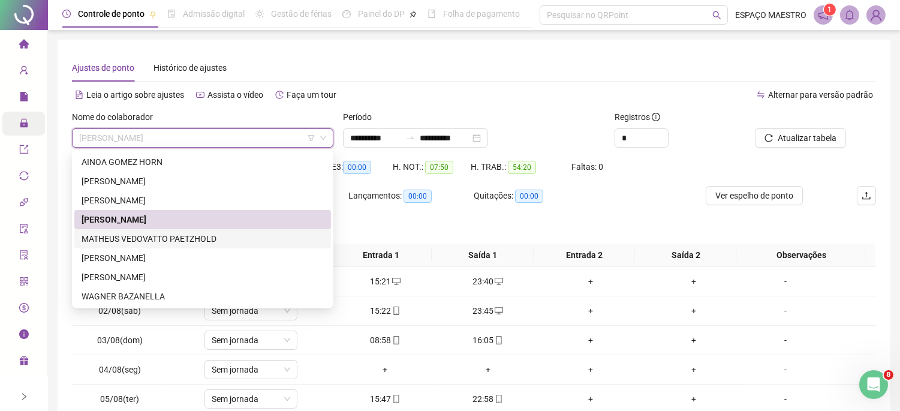
click at [198, 240] on div "MATHEUS VEDOVATTO PAETZHOLD" at bounding box center [203, 238] width 242 height 13
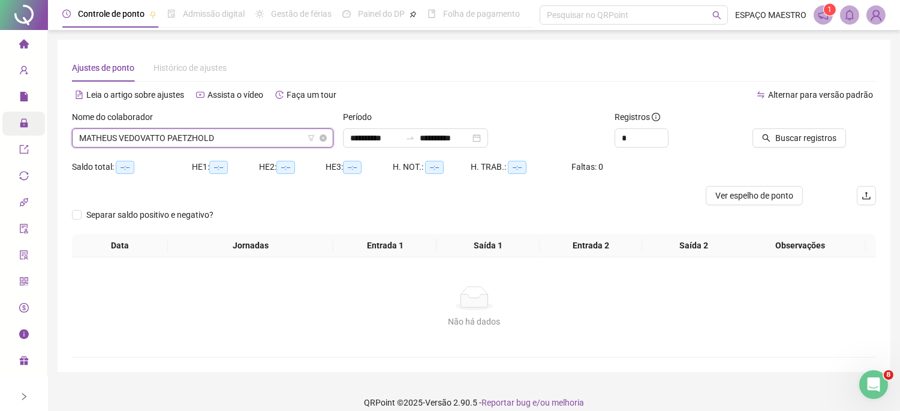
click at [291, 132] on span "MATHEUS VEDOVATTO PAETZHOLD" at bounding box center [202, 138] width 247 height 18
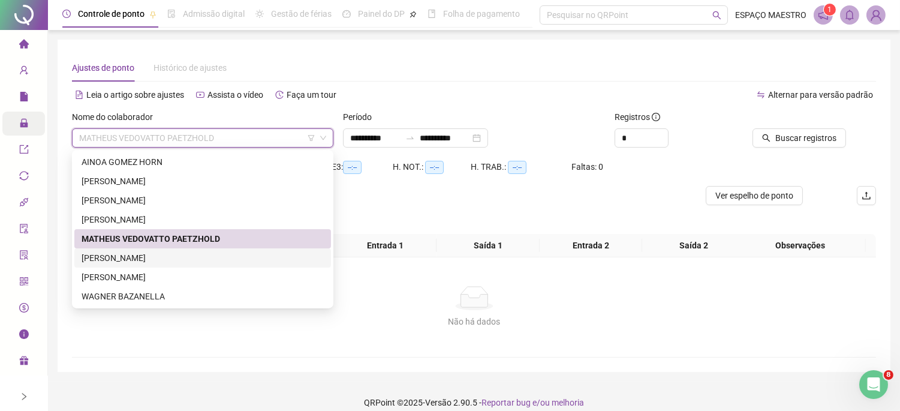
click at [173, 262] on div "[PERSON_NAME]" at bounding box center [203, 257] width 242 height 13
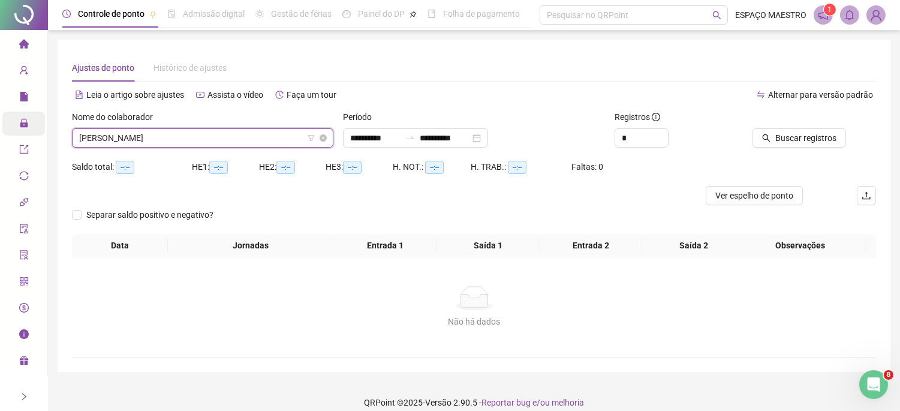
click at [258, 141] on span "[PERSON_NAME]" at bounding box center [202, 138] width 247 height 18
click at [583, 122] on div "Período" at bounding box center [473, 119] width 261 height 18
click at [797, 135] on span "Buscar registros" at bounding box center [805, 137] width 61 height 13
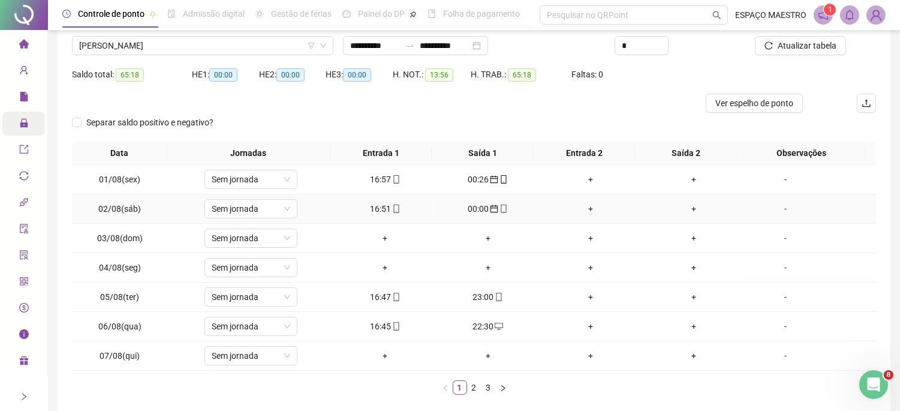
scroll to position [111, 0]
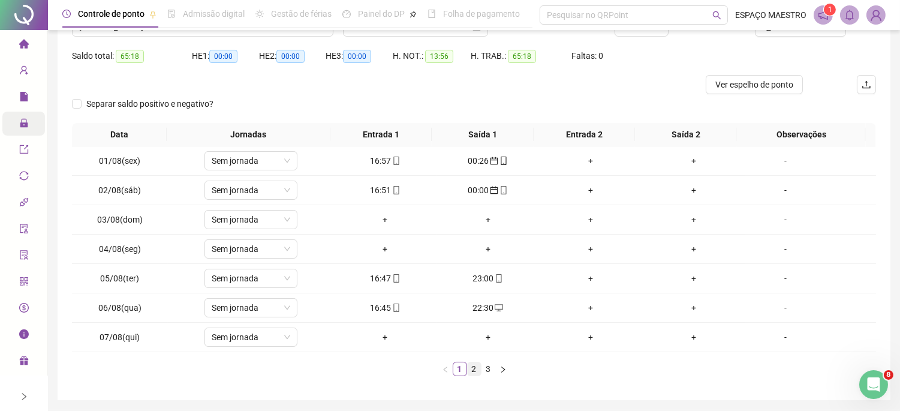
click at [475, 370] on link "2" at bounding box center [473, 368] width 13 height 13
click at [376, 219] on div "02:40" at bounding box center [384, 219] width 93 height 13
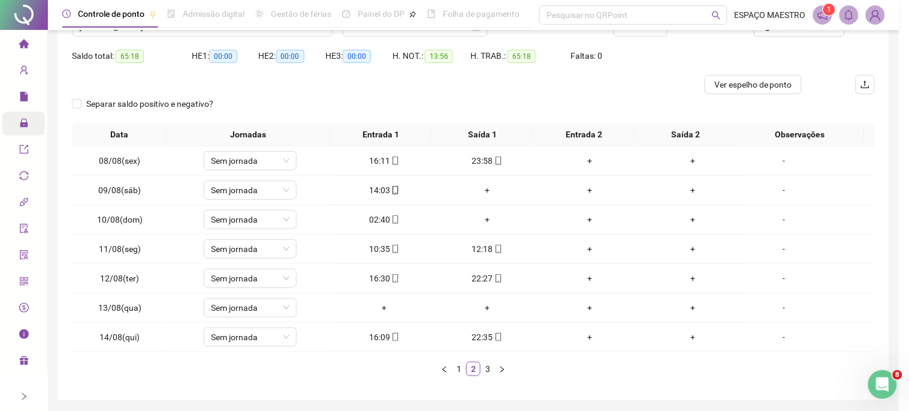
type input "**********"
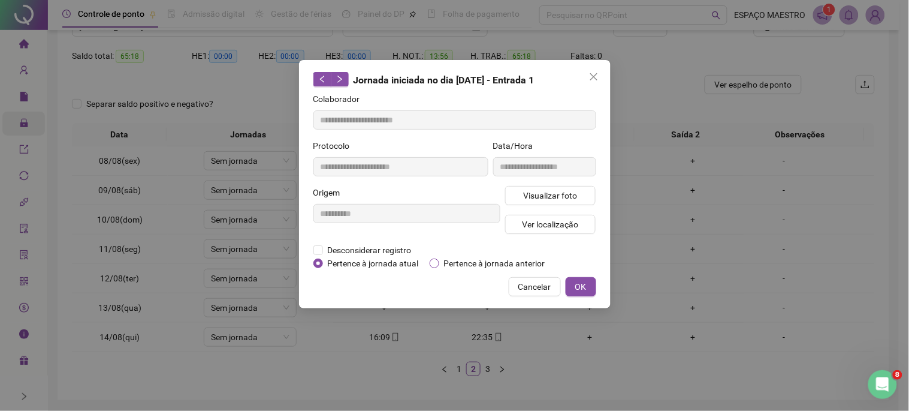
click at [445, 264] on span "Pertence à jornada anterior" at bounding box center [494, 262] width 111 height 13
click at [588, 286] on button "OK" at bounding box center [581, 286] width 31 height 19
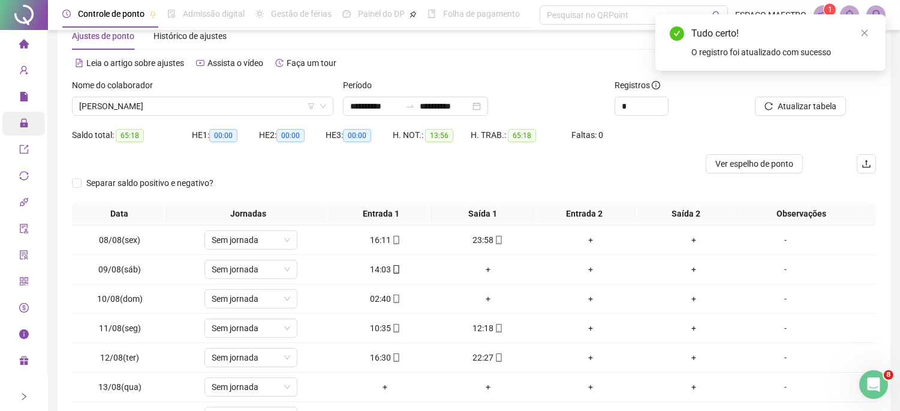
scroll to position [0, 0]
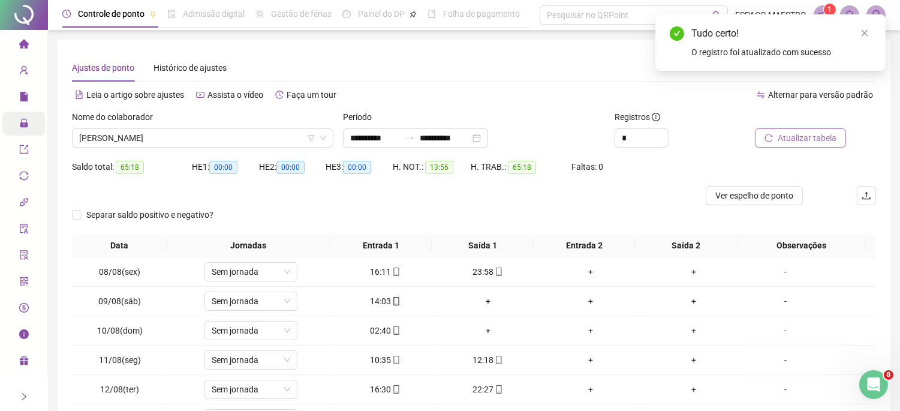
click at [792, 136] on span "Atualizar tabela" at bounding box center [806, 137] width 59 height 13
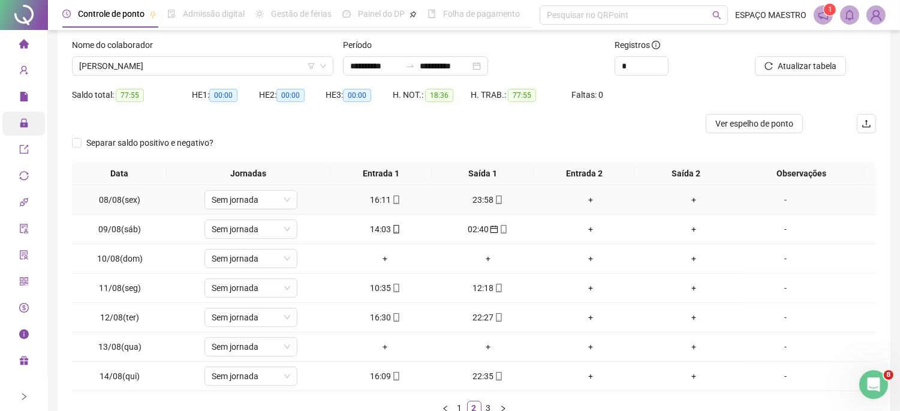
scroll to position [111, 0]
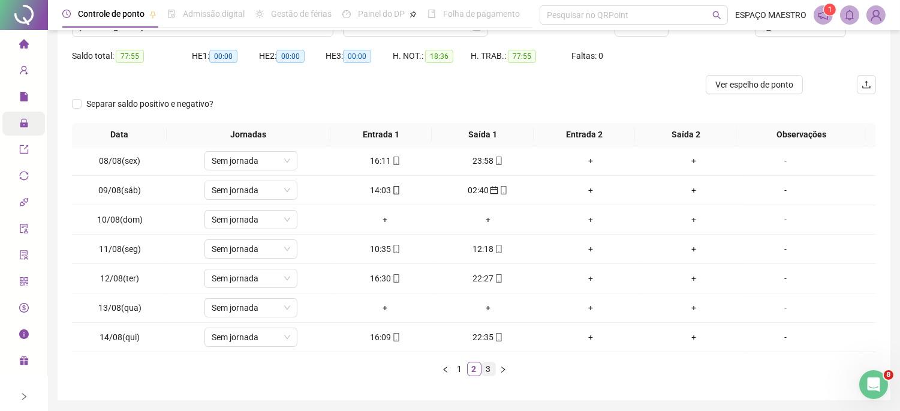
click at [489, 370] on link "3" at bounding box center [488, 368] width 13 height 13
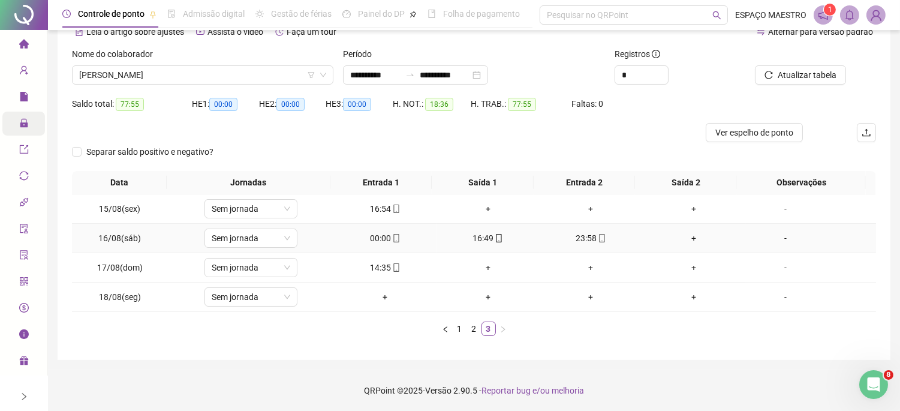
click at [378, 234] on div "00:00" at bounding box center [384, 237] width 93 height 13
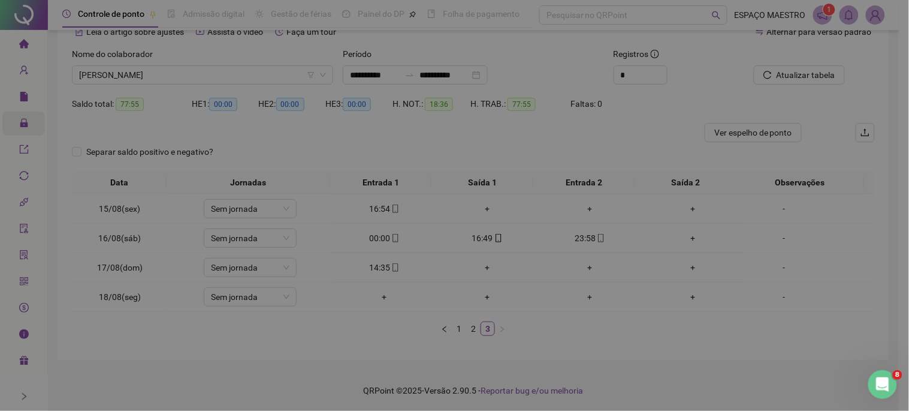
type input "**********"
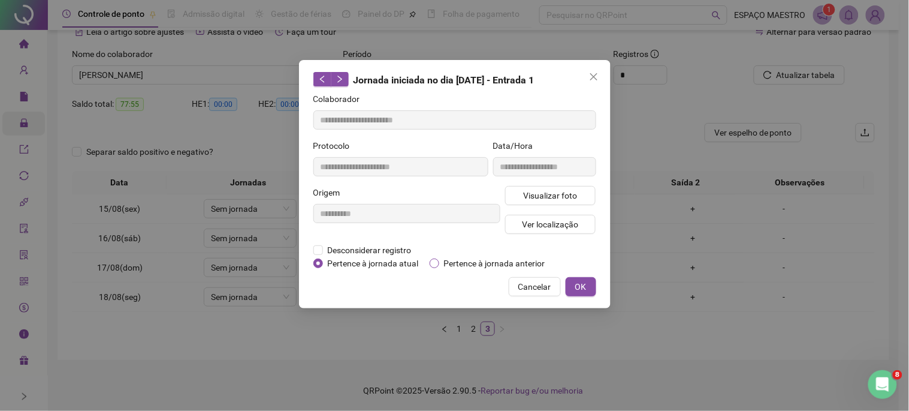
click at [442, 260] on span "Pertence à jornada anterior" at bounding box center [494, 262] width 111 height 13
click at [584, 283] on span "OK" at bounding box center [580, 286] width 11 height 13
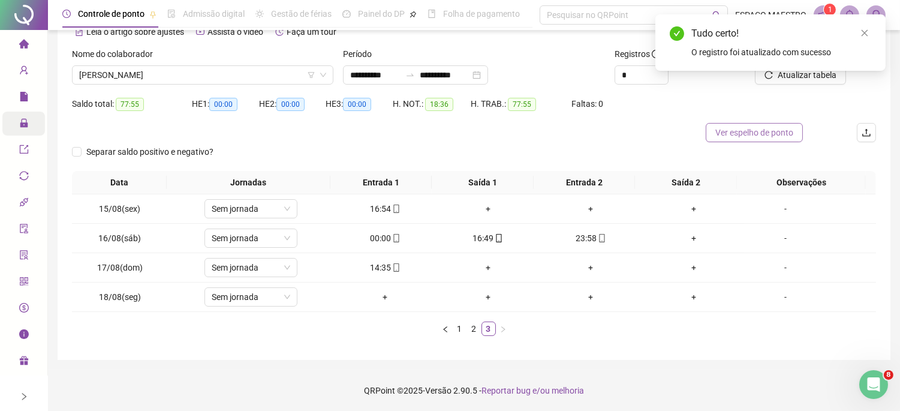
click at [765, 135] on span "Ver espelho de ponto" at bounding box center [754, 132] width 78 height 13
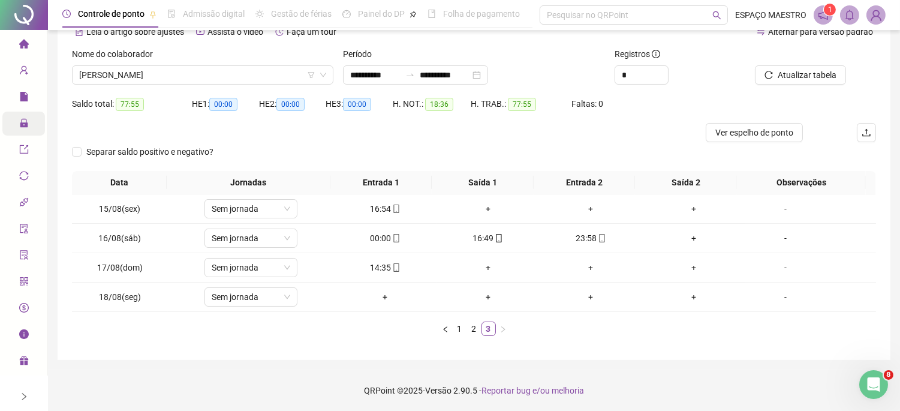
click at [811, 85] on div "Atualizar tabela" at bounding box center [812, 70] width 135 height 47
click at [813, 78] on span "Atualizar tabela" at bounding box center [806, 74] width 59 height 13
click at [466, 147] on div "Separar saldo positivo e negativo?" at bounding box center [474, 156] width 804 height 29
click at [458, 332] on link "1" at bounding box center [459, 328] width 13 height 13
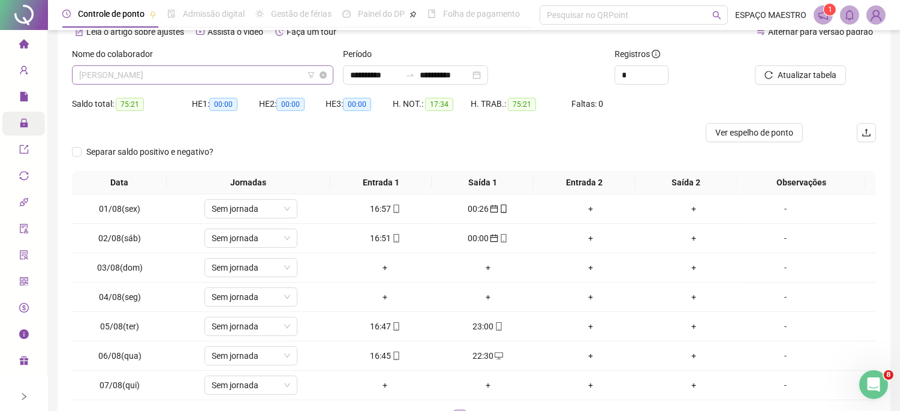
click at [241, 76] on span "[PERSON_NAME]" at bounding box center [202, 75] width 247 height 18
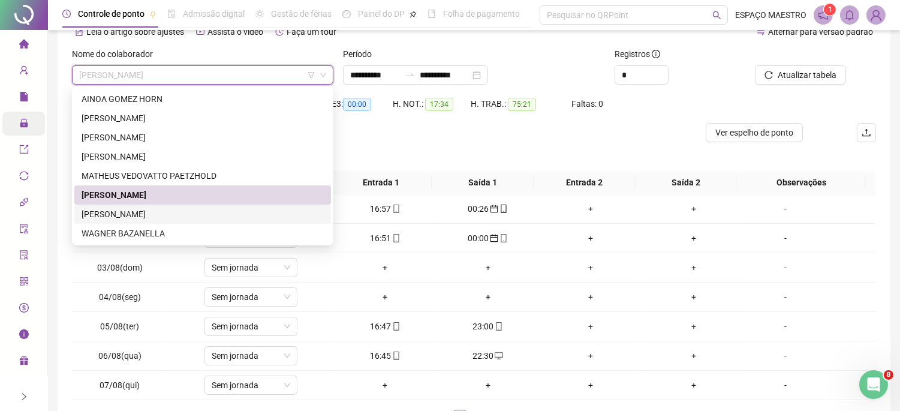
click at [165, 218] on div "[PERSON_NAME]" at bounding box center [203, 213] width 242 height 13
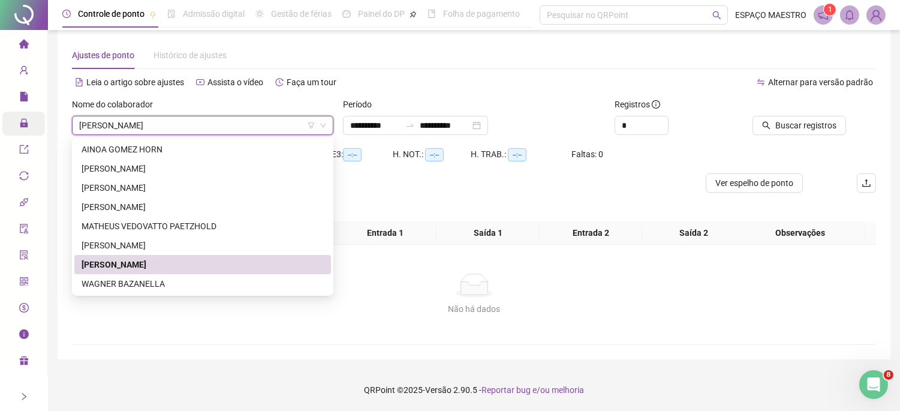
scroll to position [12, 0]
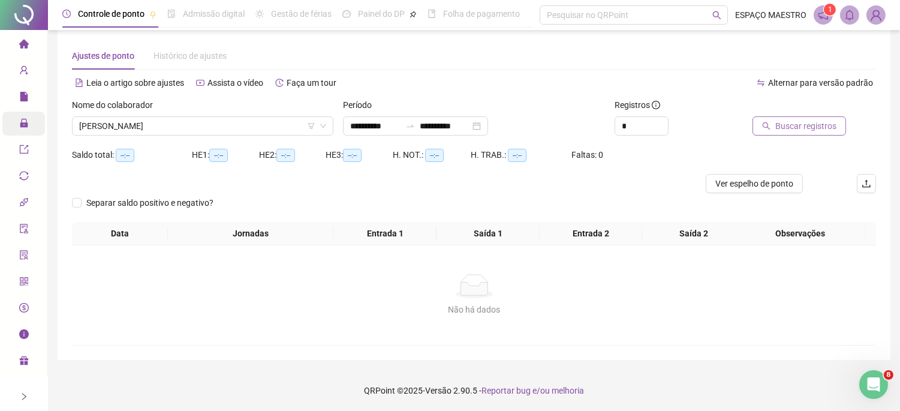
click at [813, 120] on span "Buscar registros" at bounding box center [805, 125] width 61 height 13
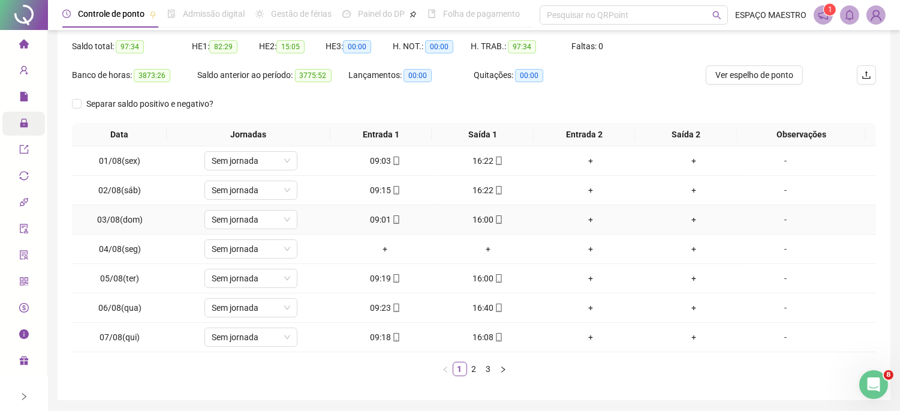
scroll to position [123, 0]
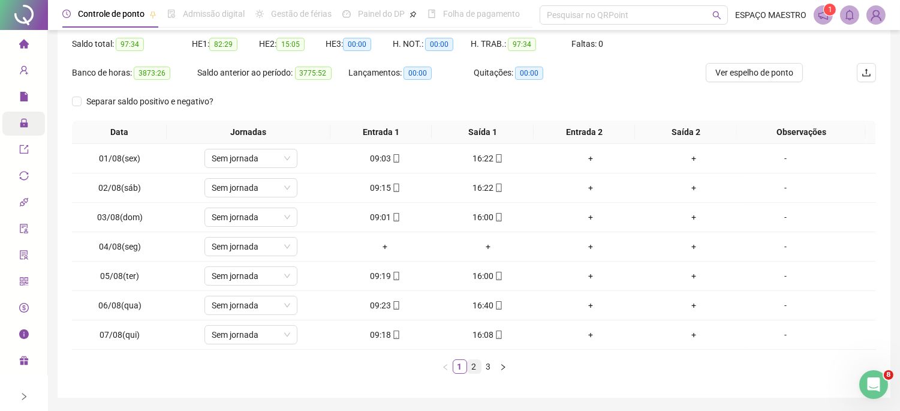
click at [474, 364] on link "2" at bounding box center [473, 366] width 13 height 13
click at [490, 368] on link "3" at bounding box center [488, 366] width 13 height 13
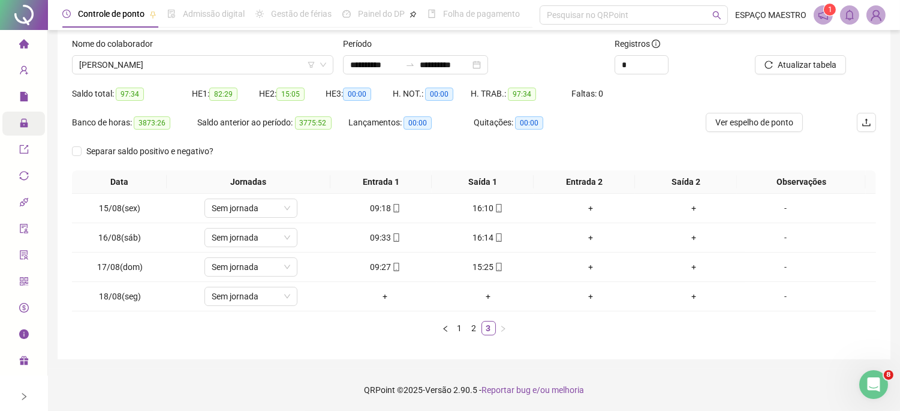
scroll to position [73, 0]
click at [453, 330] on link "1" at bounding box center [459, 327] width 13 height 13
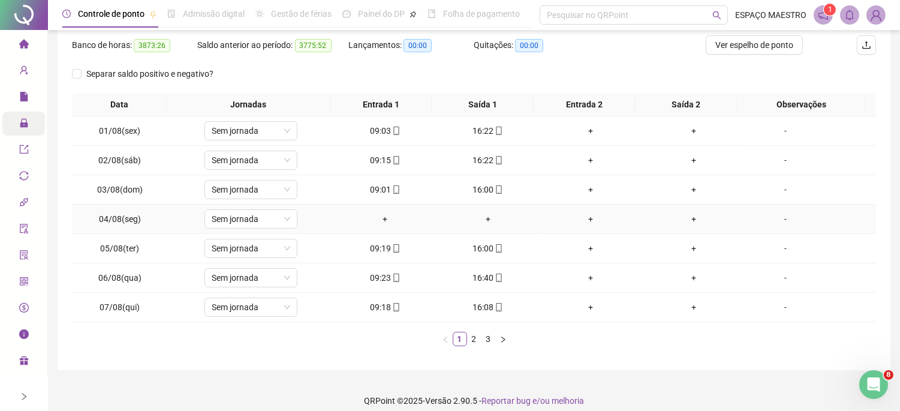
scroll to position [161, 0]
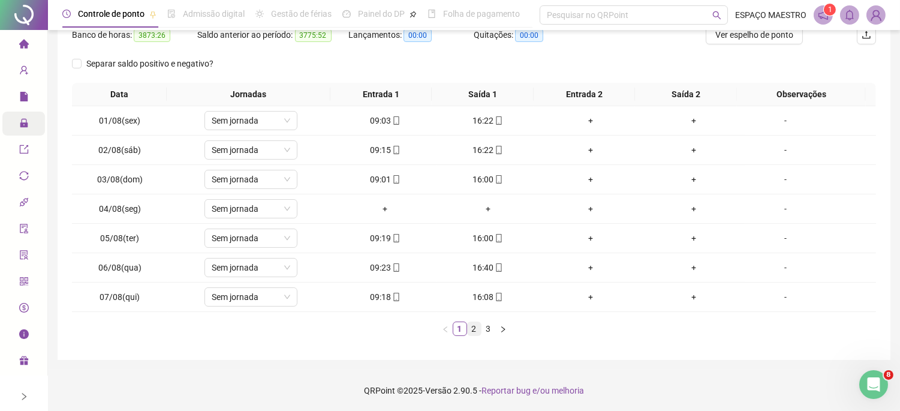
click at [478, 330] on link "2" at bounding box center [473, 328] width 13 height 13
click at [485, 333] on link "3" at bounding box center [488, 328] width 13 height 13
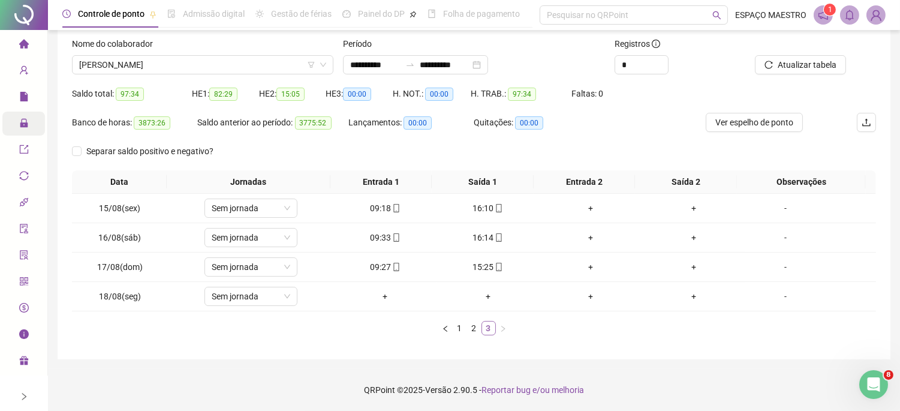
scroll to position [73, 0]
click at [264, 65] on span "[PERSON_NAME]" at bounding box center [202, 65] width 247 height 18
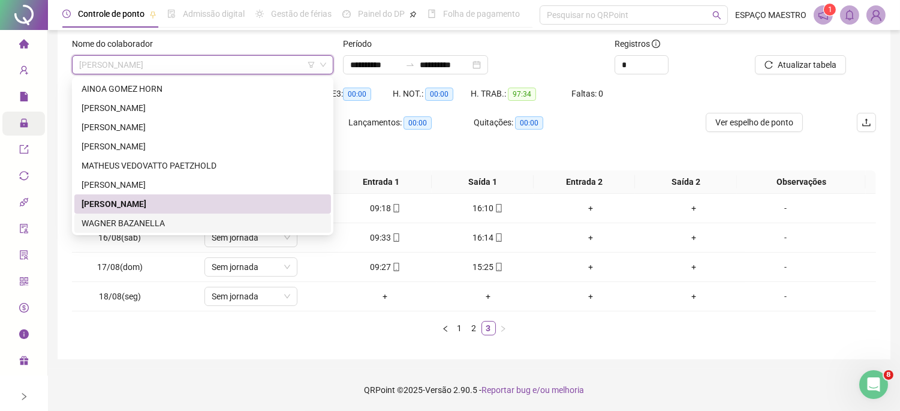
click at [140, 224] on div "WAGNER BAZANELLA" at bounding box center [203, 222] width 242 height 13
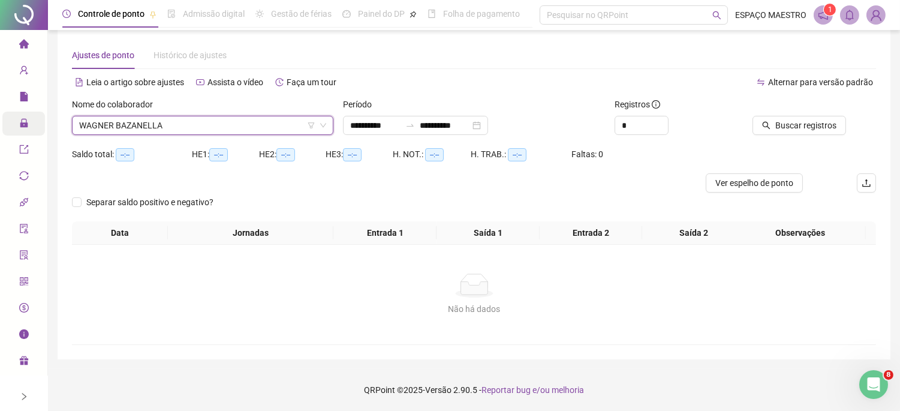
scroll to position [12, 0]
click at [811, 127] on span "Buscar registros" at bounding box center [805, 125] width 61 height 13
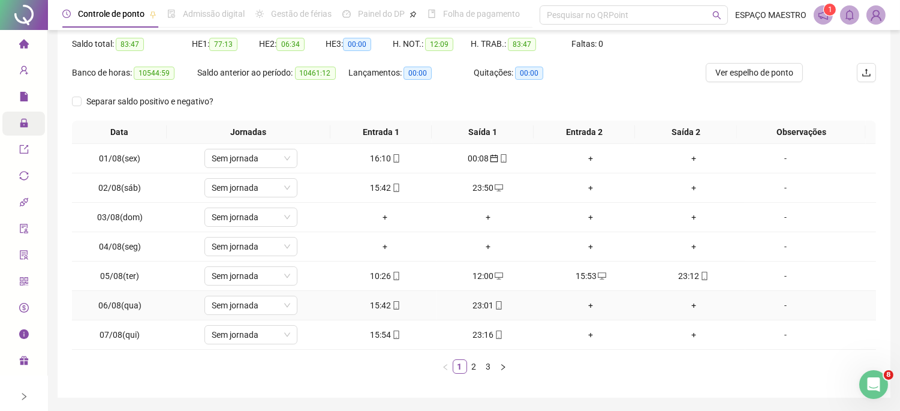
scroll to position [161, 0]
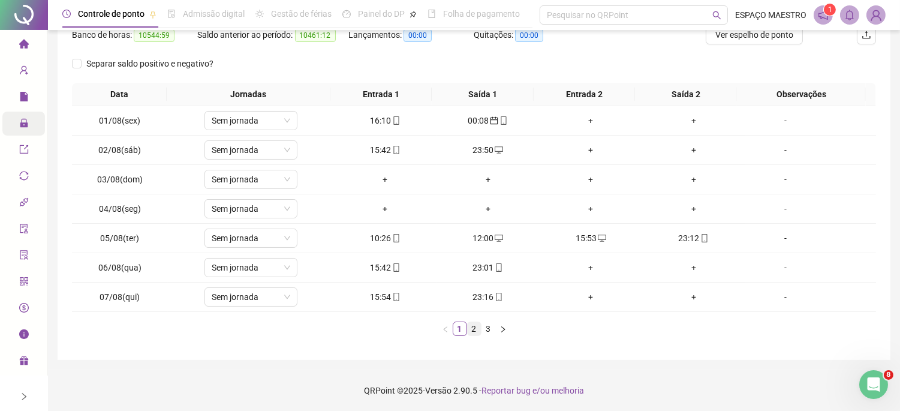
click at [472, 330] on link "2" at bounding box center [473, 328] width 13 height 13
click at [376, 150] on div "01:18" at bounding box center [384, 149] width 93 height 13
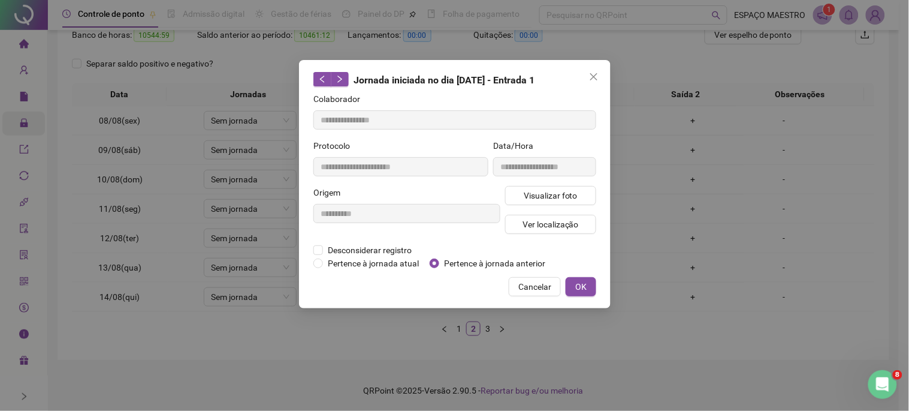
type input "**********"
click at [530, 291] on span "Cancelar" at bounding box center [534, 286] width 33 height 13
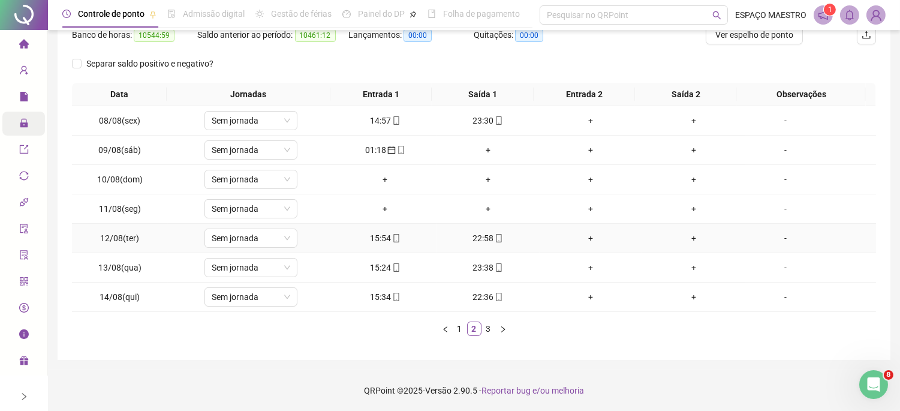
click at [382, 239] on div "15:54" at bounding box center [384, 237] width 93 height 13
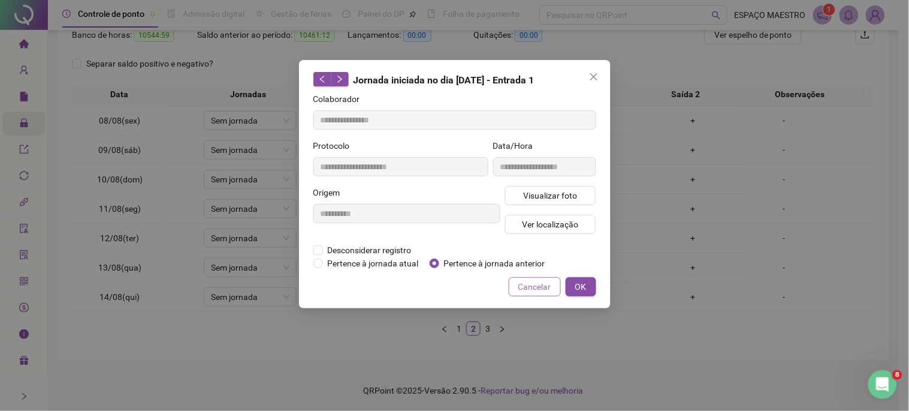
click at [541, 284] on span "Cancelar" at bounding box center [534, 286] width 33 height 13
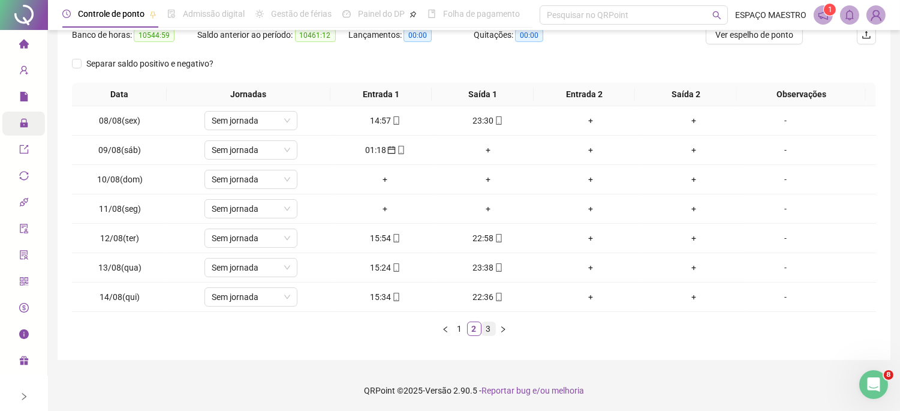
click at [487, 325] on link "3" at bounding box center [488, 328] width 13 height 13
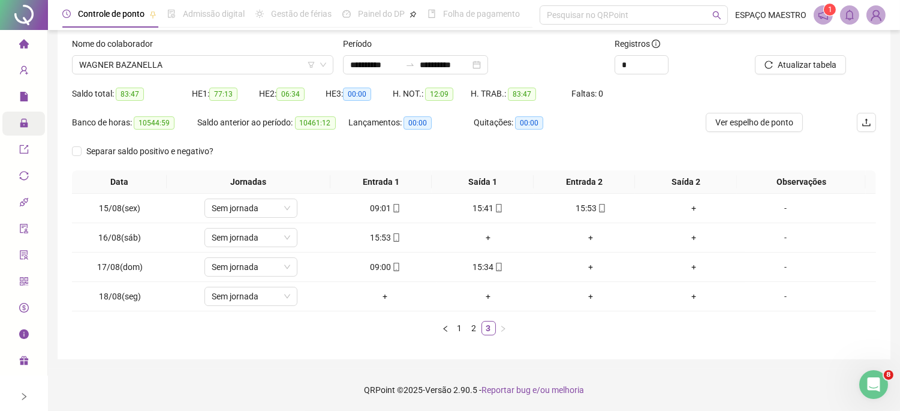
scroll to position [0, 0]
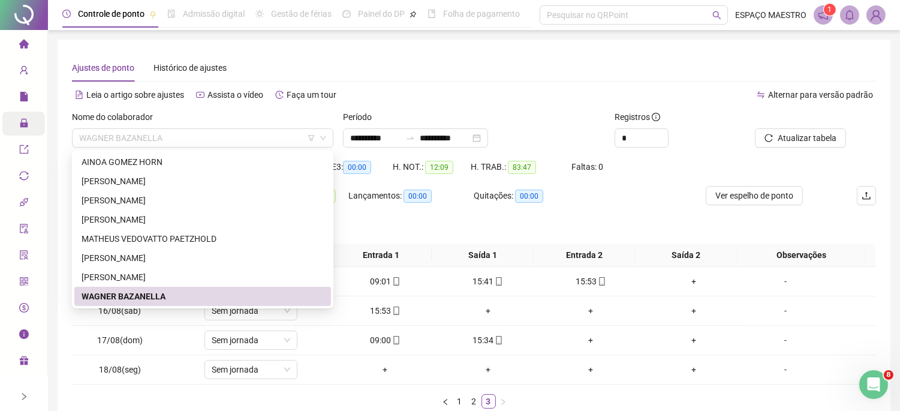
drag, startPoint x: 193, startPoint y: 136, endPoint x: 23, endPoint y: 124, distance: 170.6
click at [23, 124] on div "**********" at bounding box center [450, 242] width 900 height 484
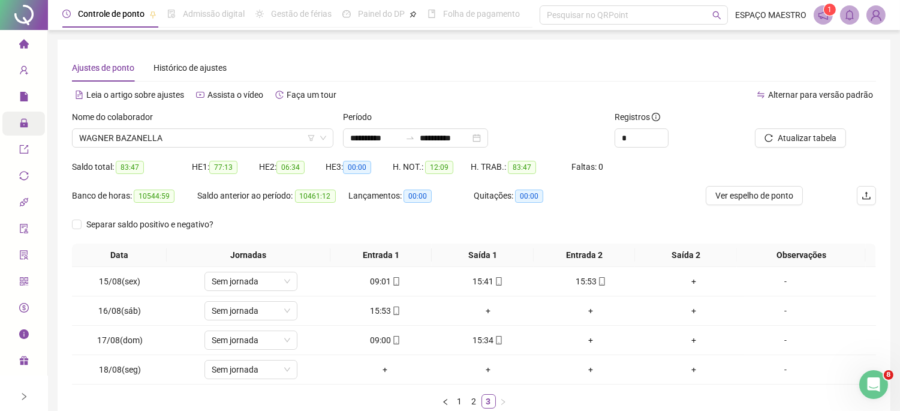
click at [649, 201] on div "Banco de horas: 10544:59 Saldo anterior ao período: 10461:12 Lançamentos: 00:00…" at bounding box center [373, 200] width 603 height 29
click at [249, 142] on span "WAGNER BAZANELLA" at bounding box center [202, 138] width 247 height 18
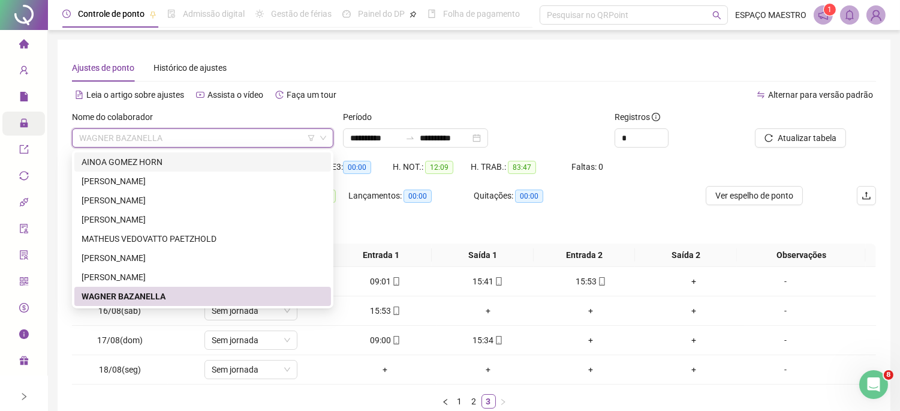
click at [138, 160] on div "AINOA GOMEZ HORN" at bounding box center [203, 161] width 242 height 13
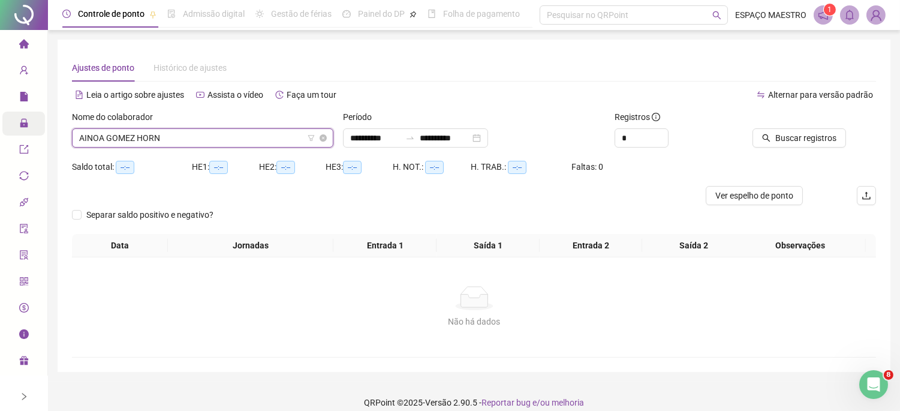
click at [262, 140] on span "AINOA GOMEZ HORN" at bounding box center [202, 138] width 247 height 18
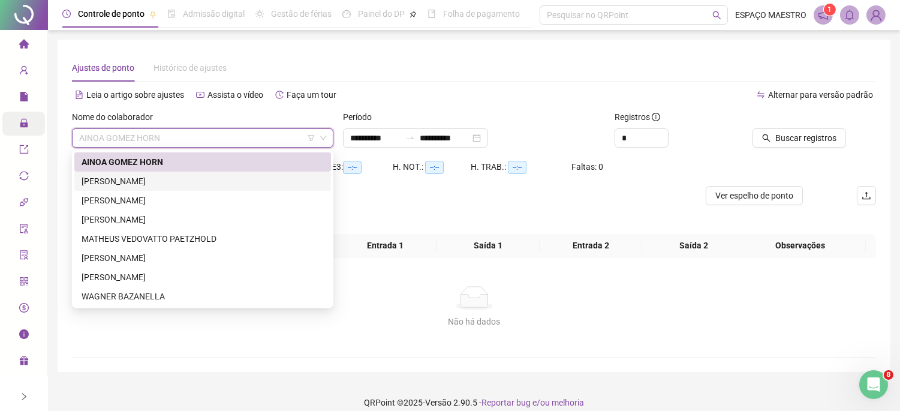
click at [119, 183] on div "[PERSON_NAME]" at bounding box center [203, 180] width 242 height 13
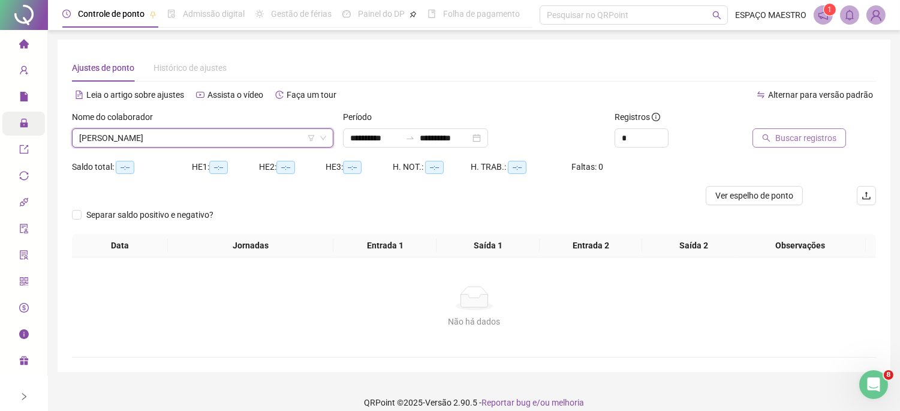
click at [790, 138] on span "Buscar registros" at bounding box center [805, 137] width 61 height 13
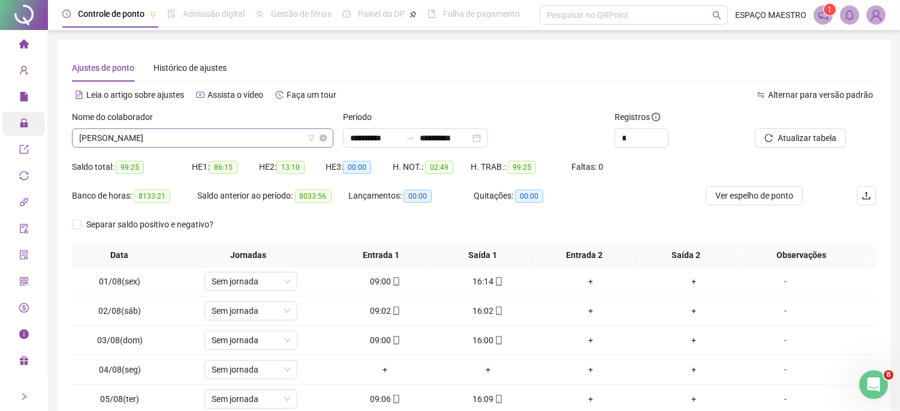
click at [288, 139] on span "[PERSON_NAME]" at bounding box center [202, 138] width 247 height 18
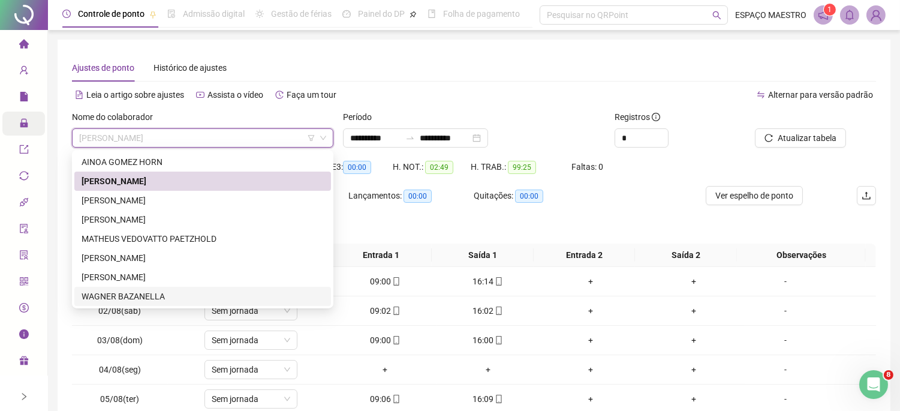
click at [122, 298] on div "WAGNER BAZANELLA" at bounding box center [203, 295] width 242 height 13
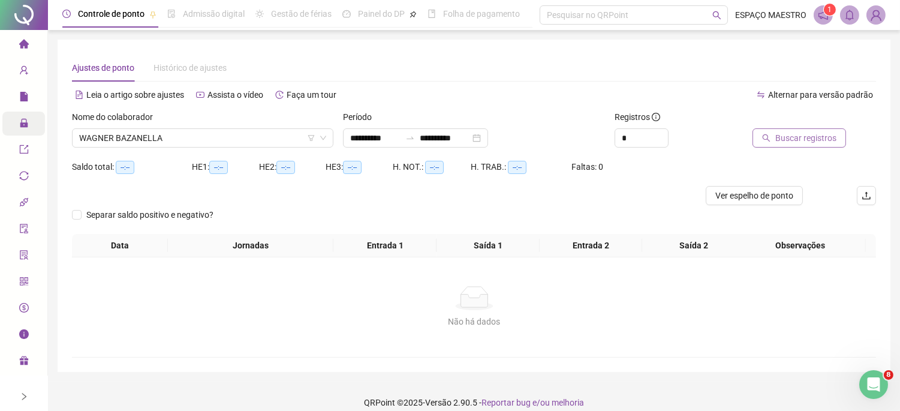
click at [769, 135] on icon "search" at bounding box center [766, 138] width 8 height 8
